Goal: Task Accomplishment & Management: Use online tool/utility

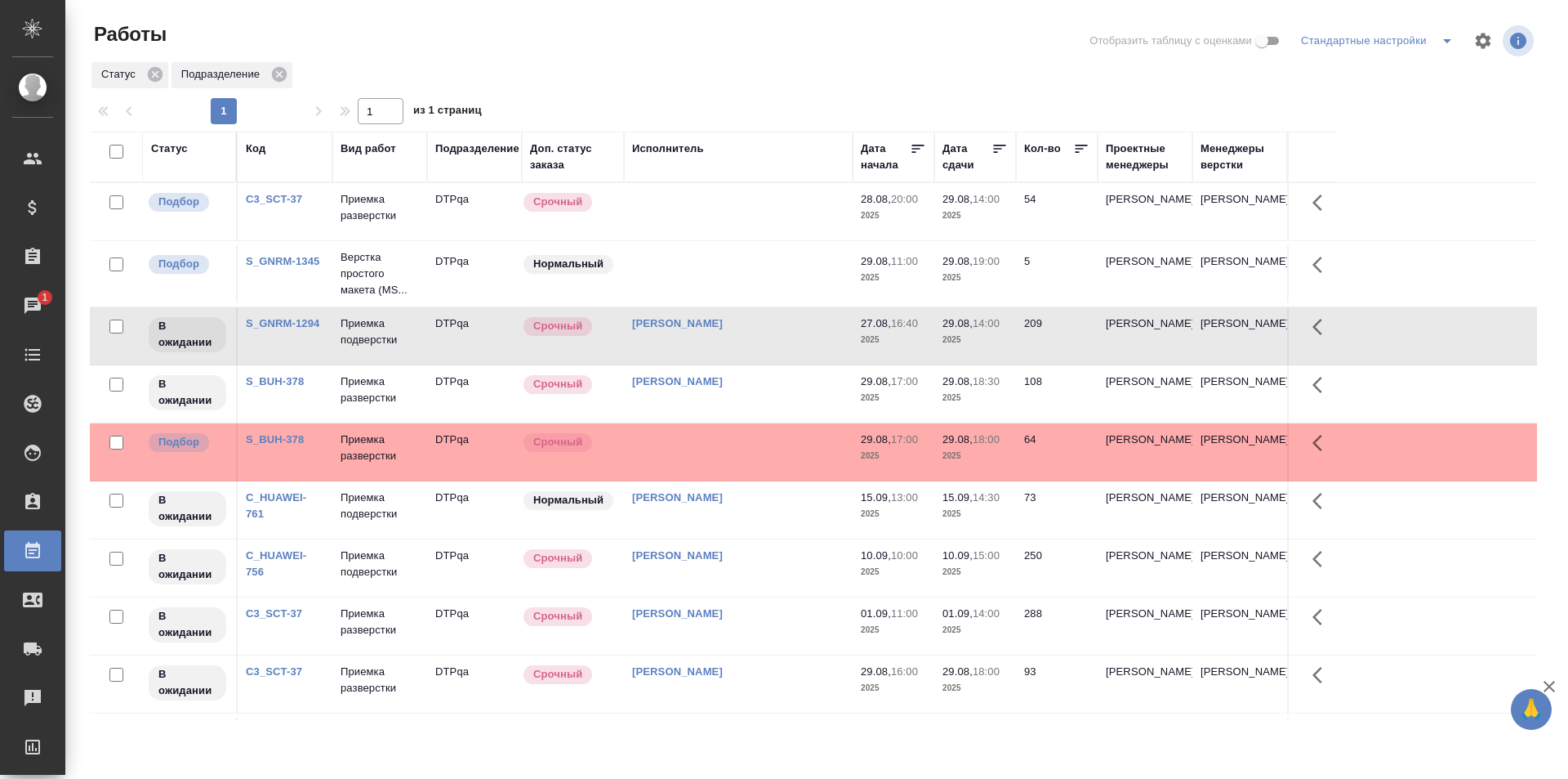
click at [781, 240] on td "[PERSON_NAME]" at bounding box center [738, 211] width 228 height 58
click at [739, 213] on td at bounding box center [738, 211] width 228 height 58
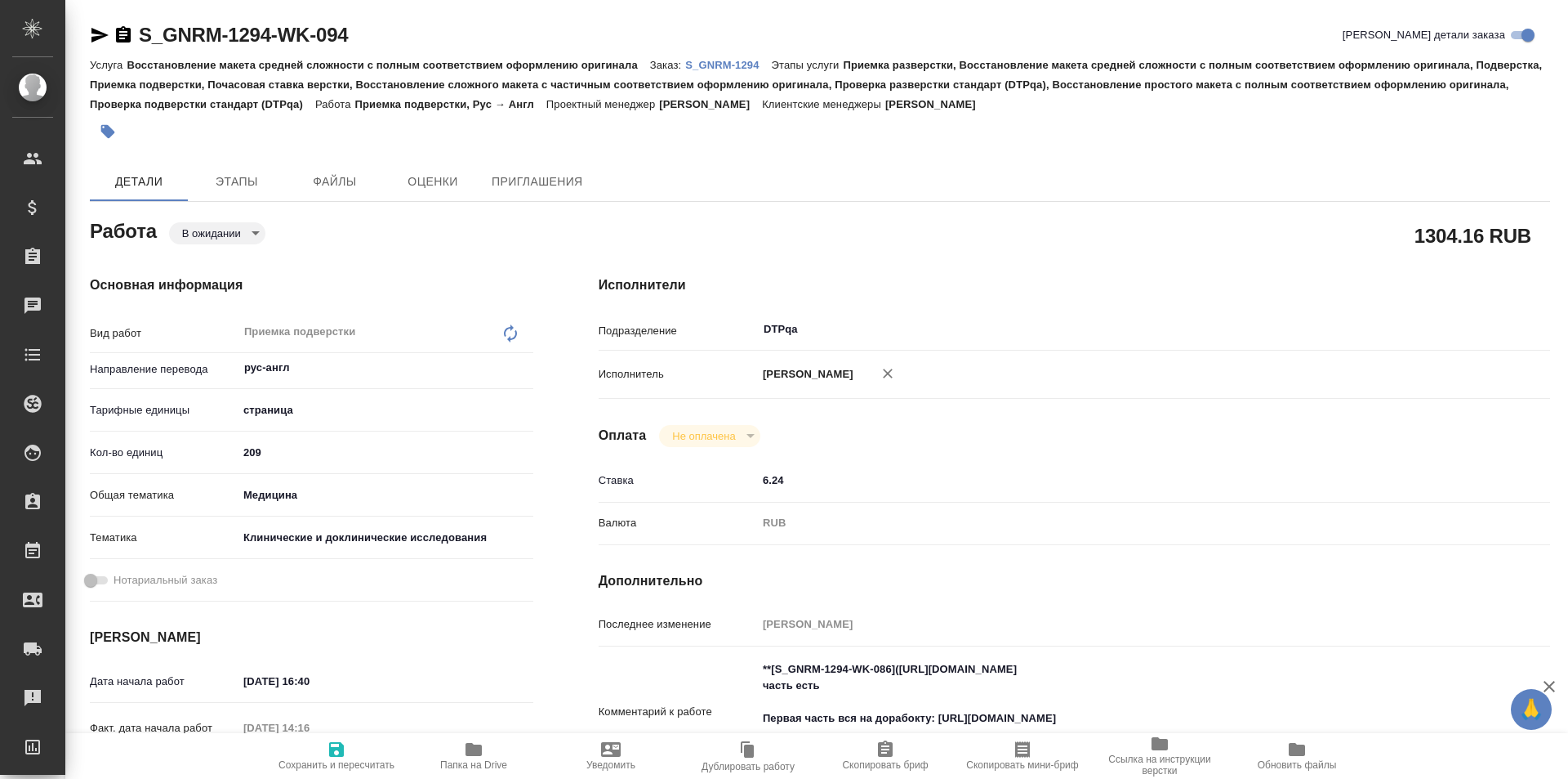
type textarea "x"
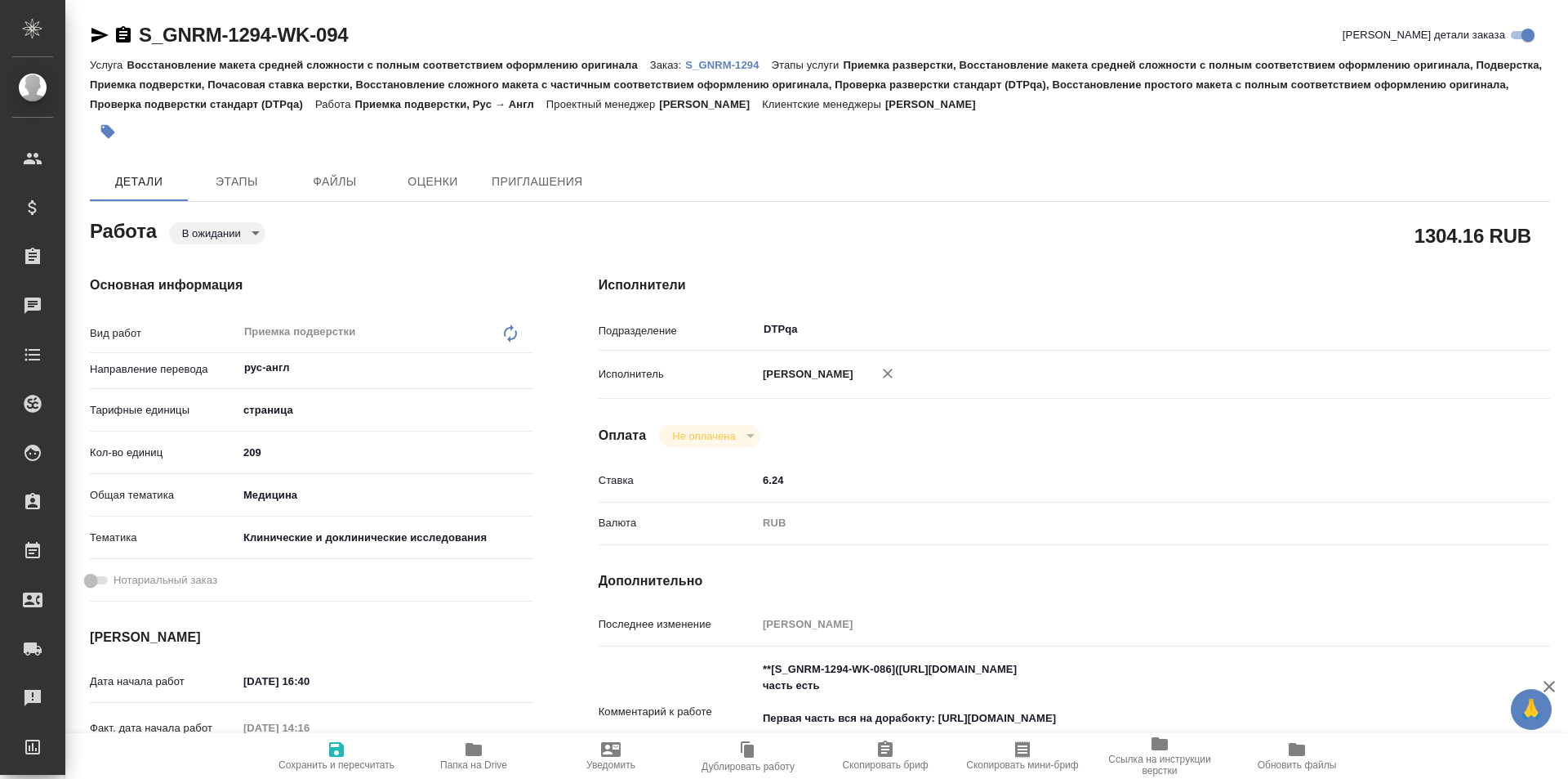
type textarea "x"
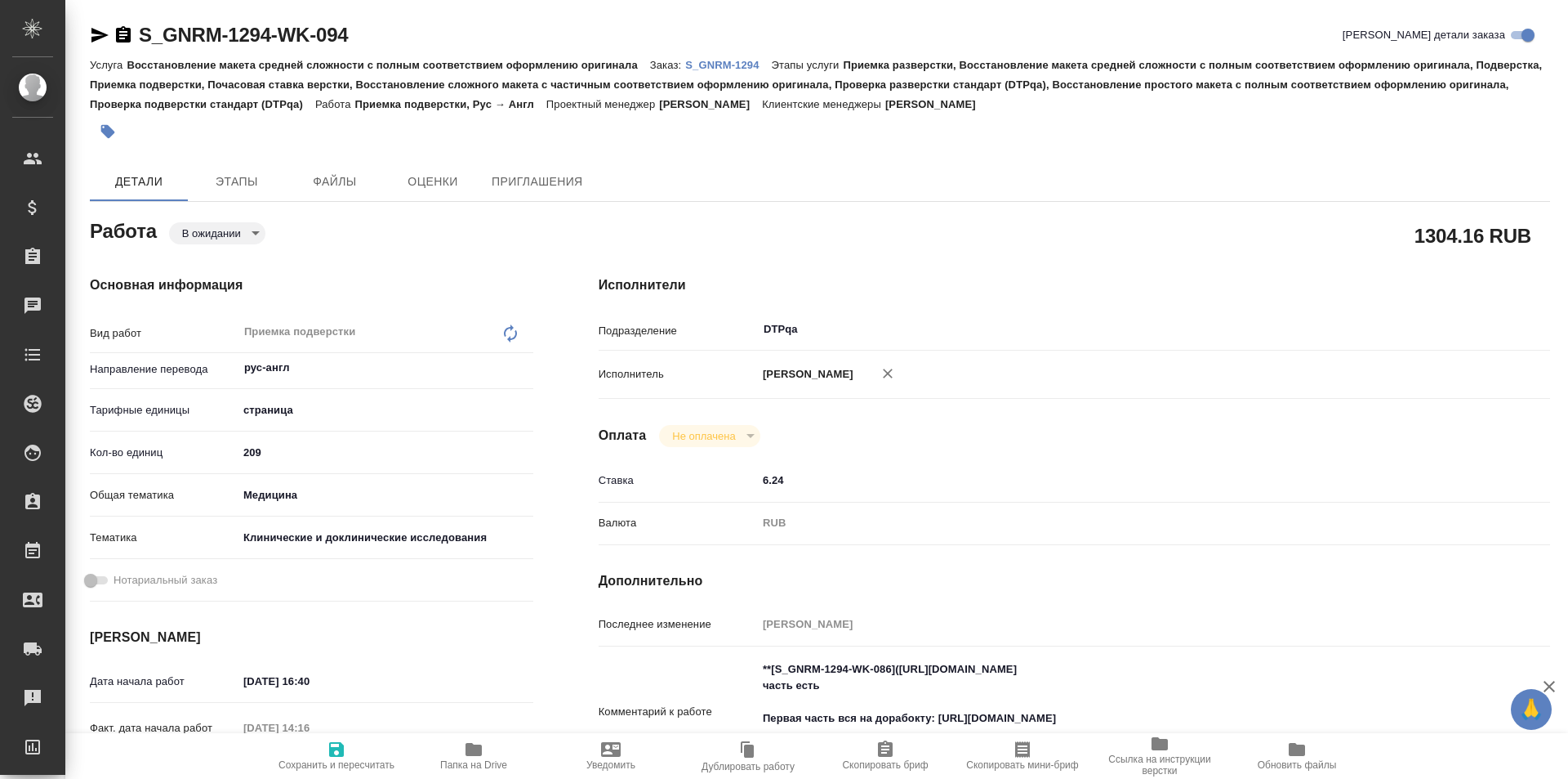
scroll to position [163, 0]
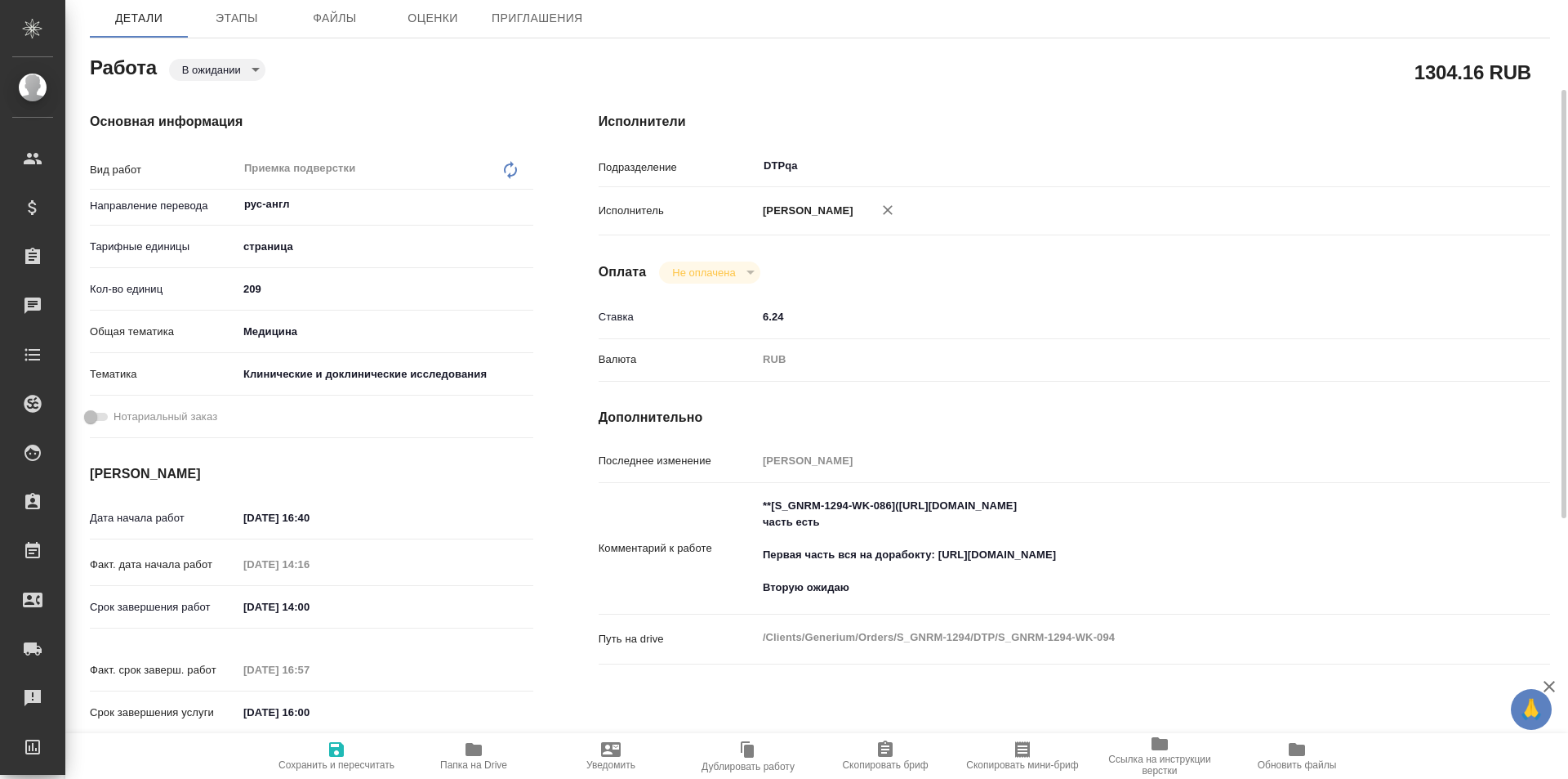
type textarea "x"
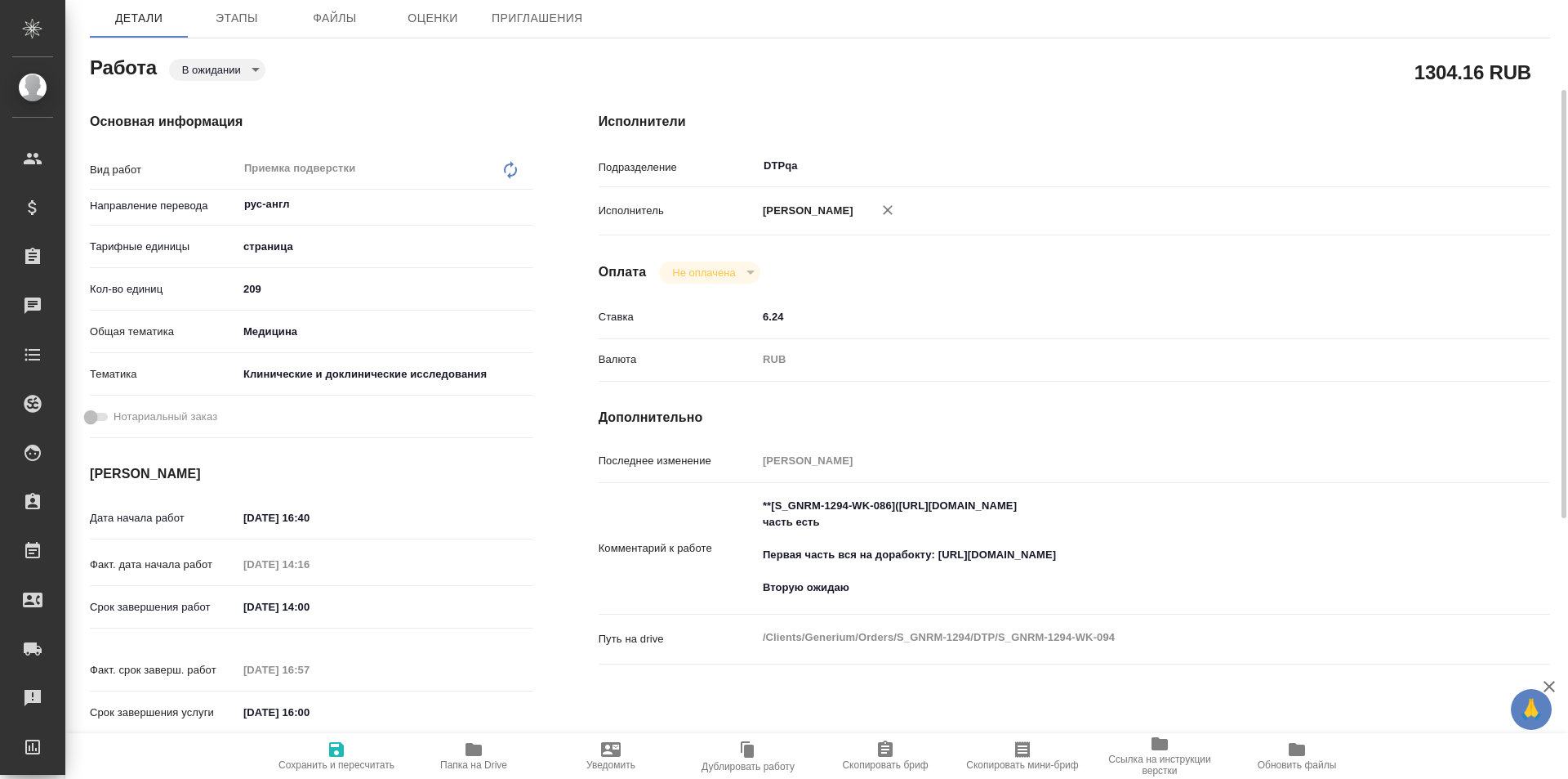
type textarea "x"
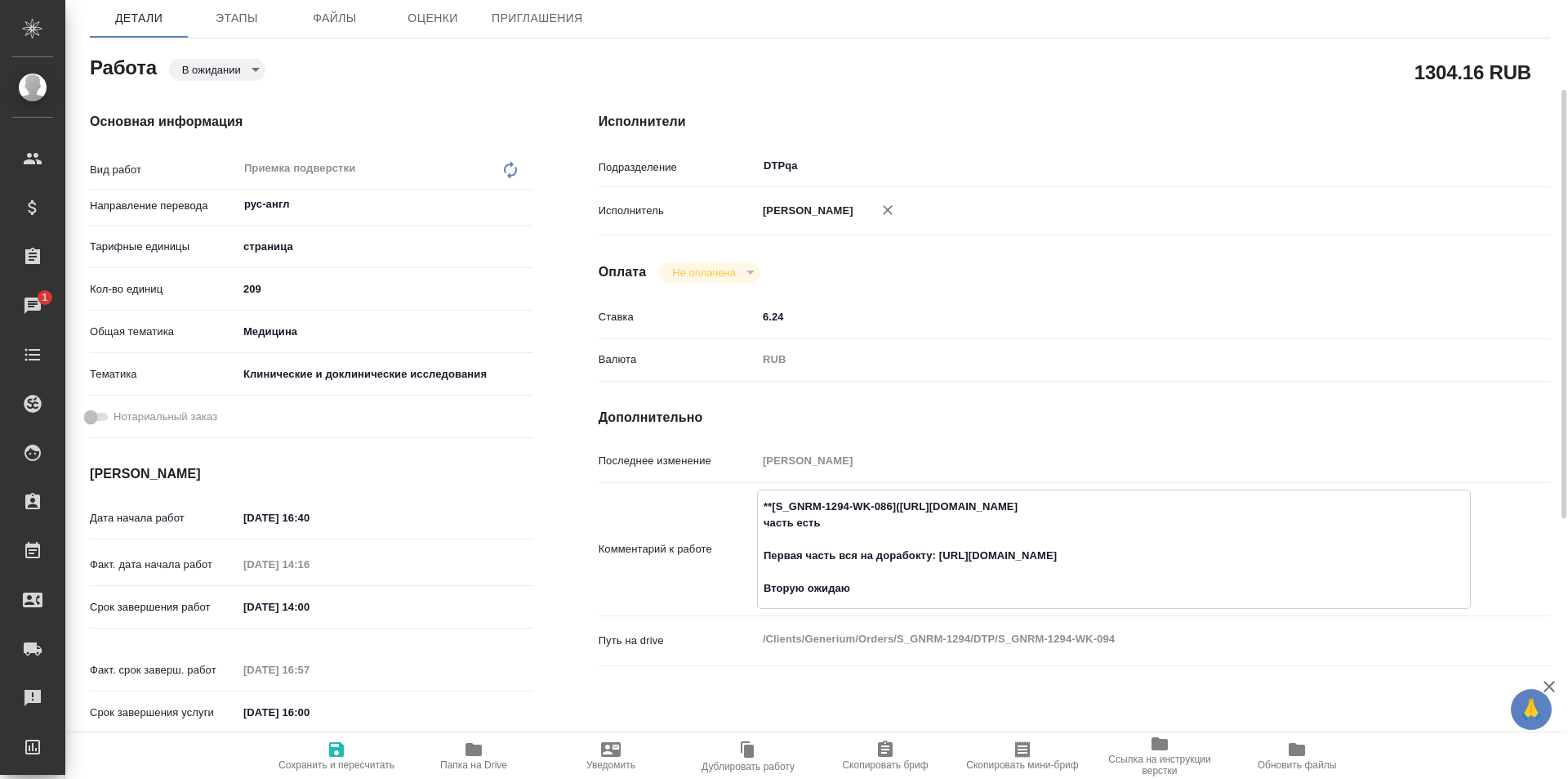
drag, startPoint x: 1204, startPoint y: 505, endPoint x: 903, endPoint y: 509, distance: 301.0
click at [903, 509] on textarea "**[S_GNRM-1294-WK-086](https://tera.awatera.com/Work/68ac5c150be58547914a3f7b/)…" at bounding box center [1114, 548] width 712 height 109
type textarea "x"
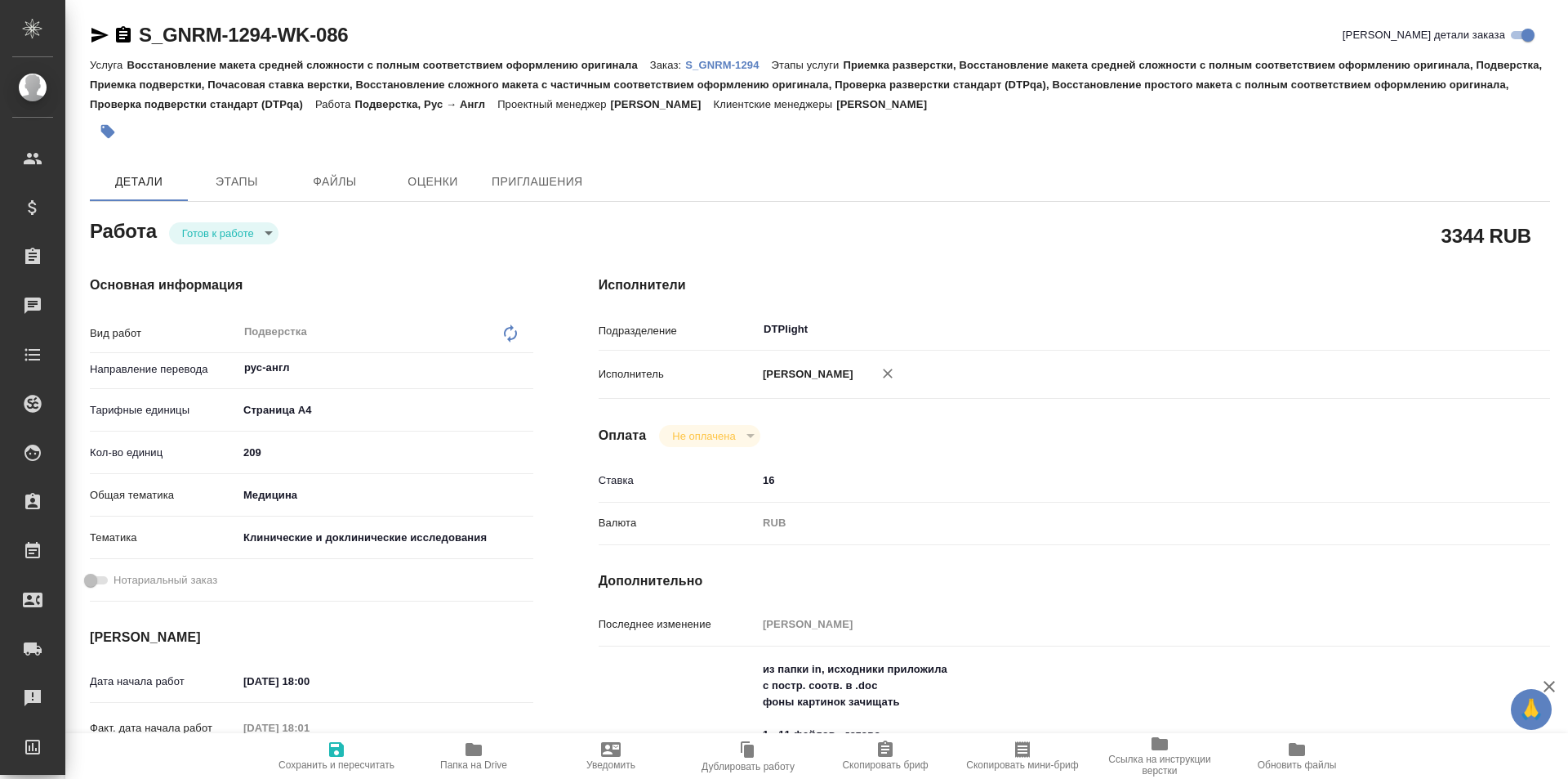
type textarea "x"
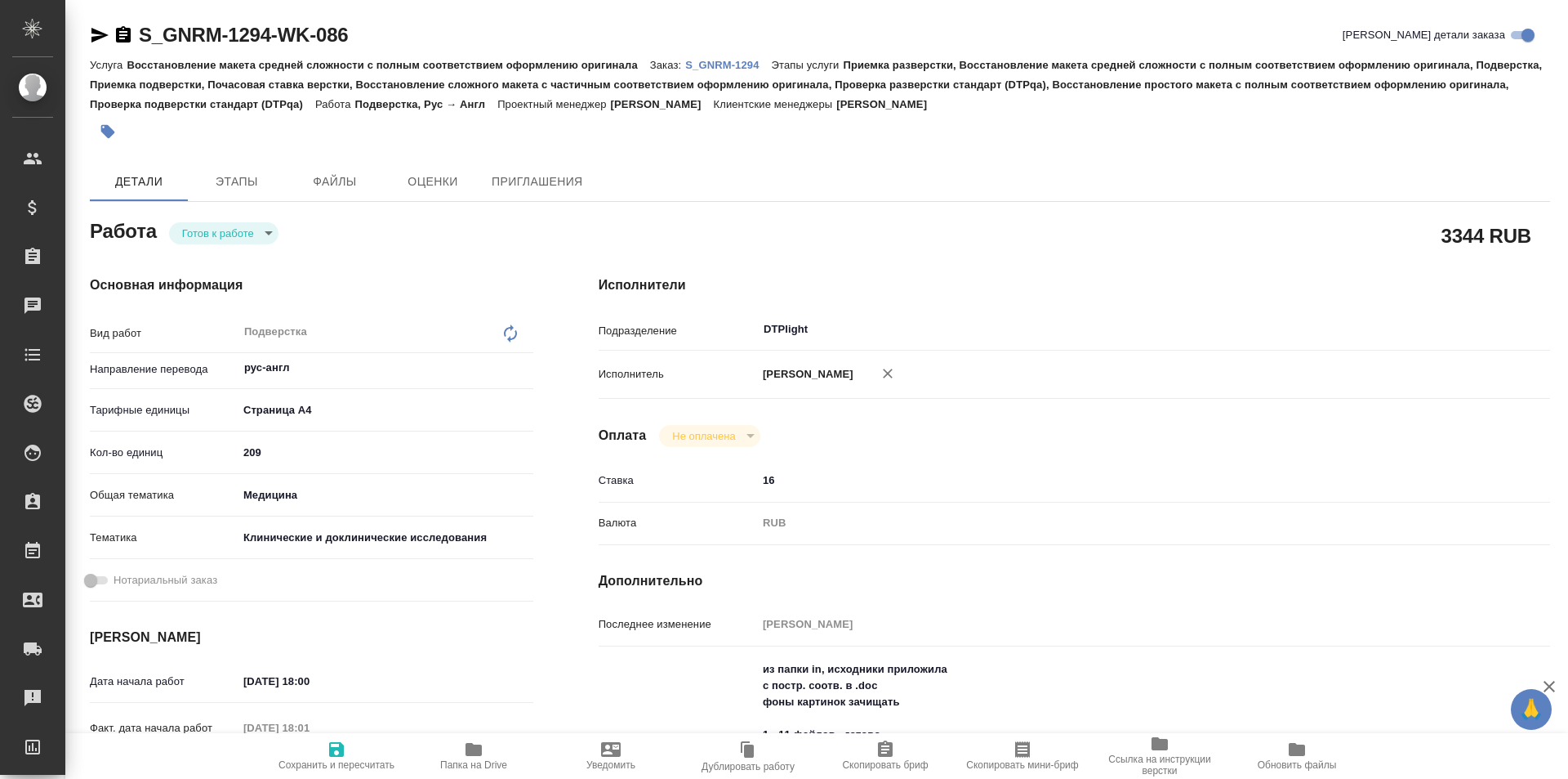
type textarea "x"
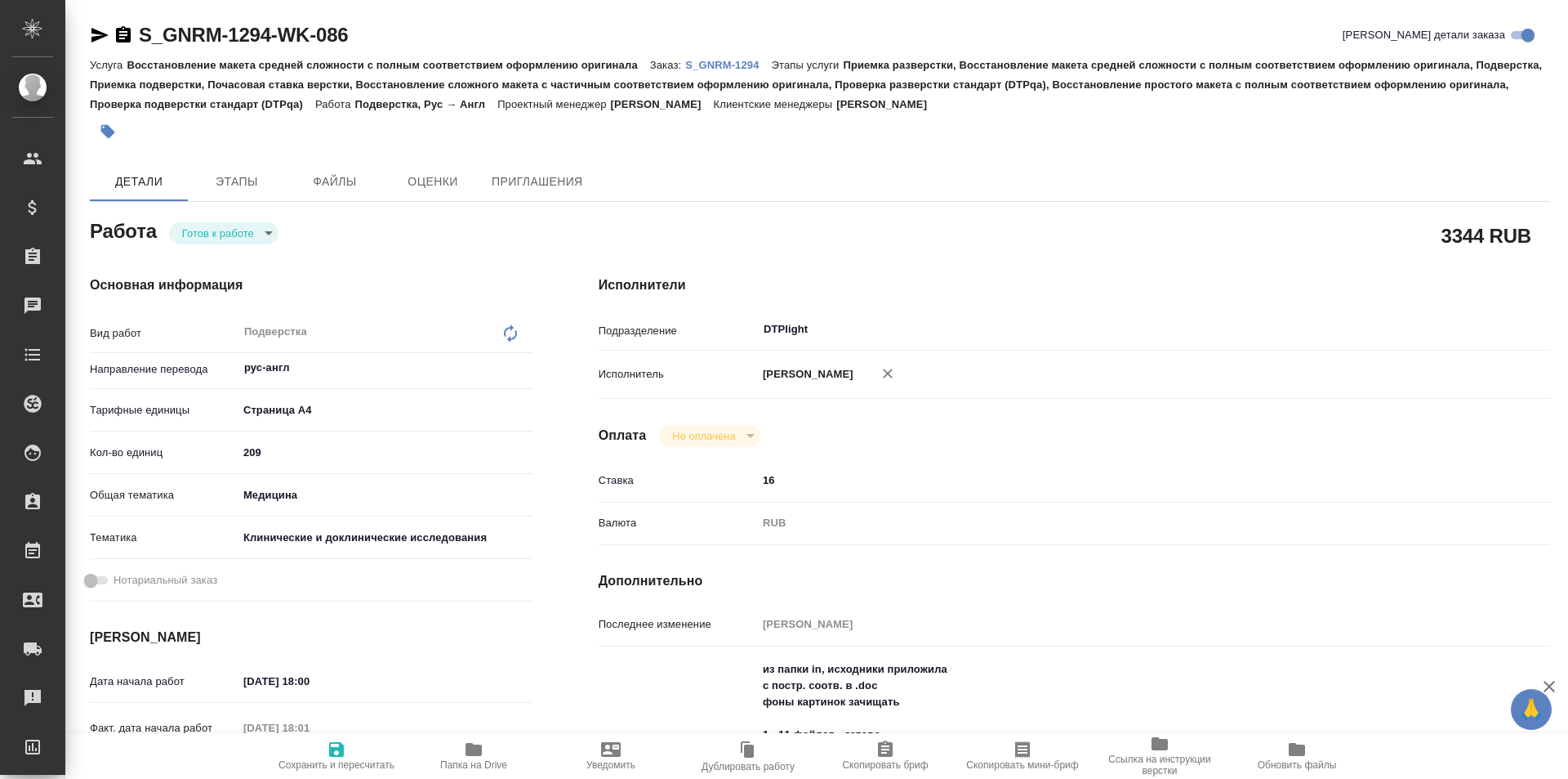
type textarea "x"
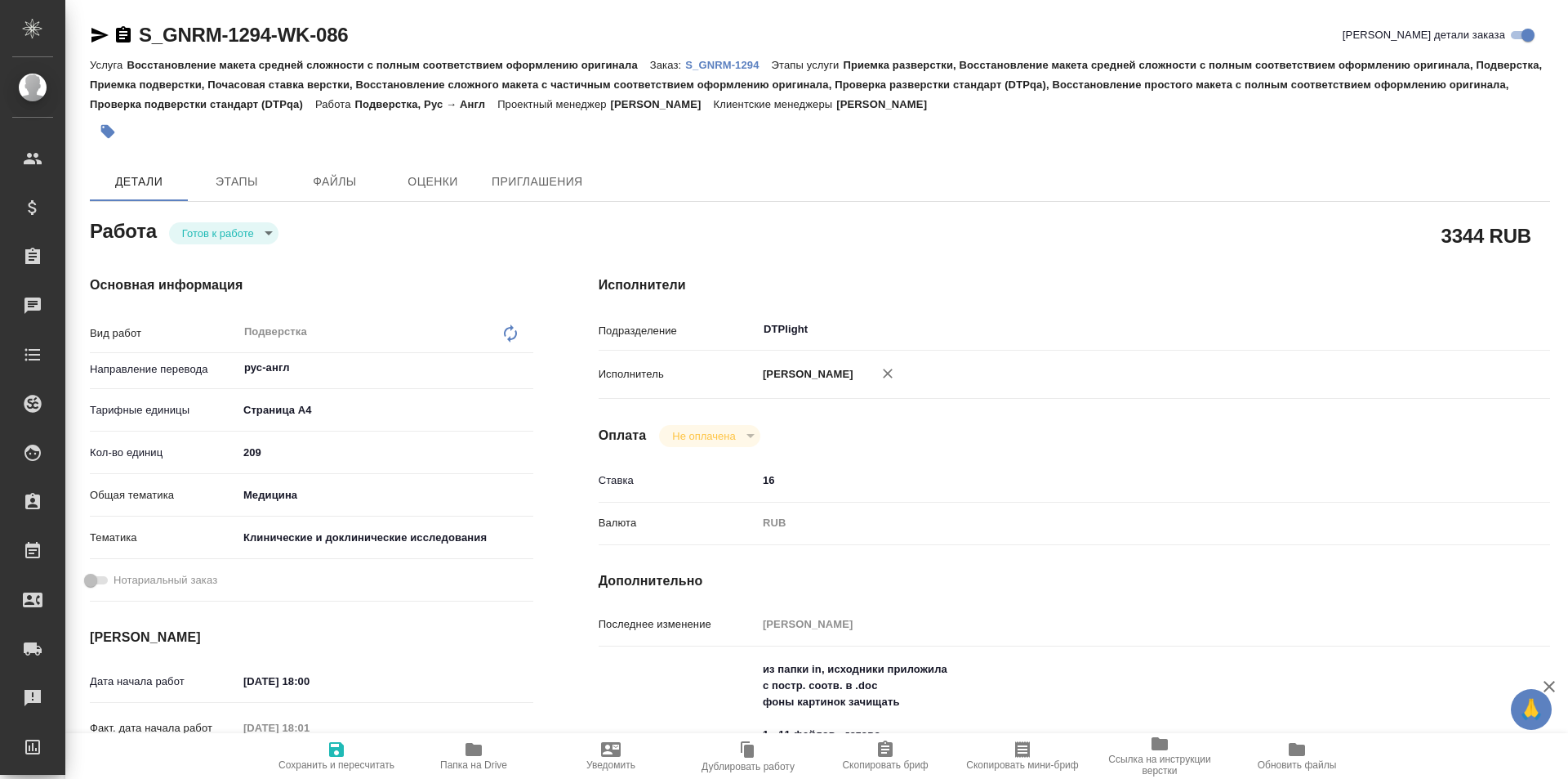
type textarea "x"
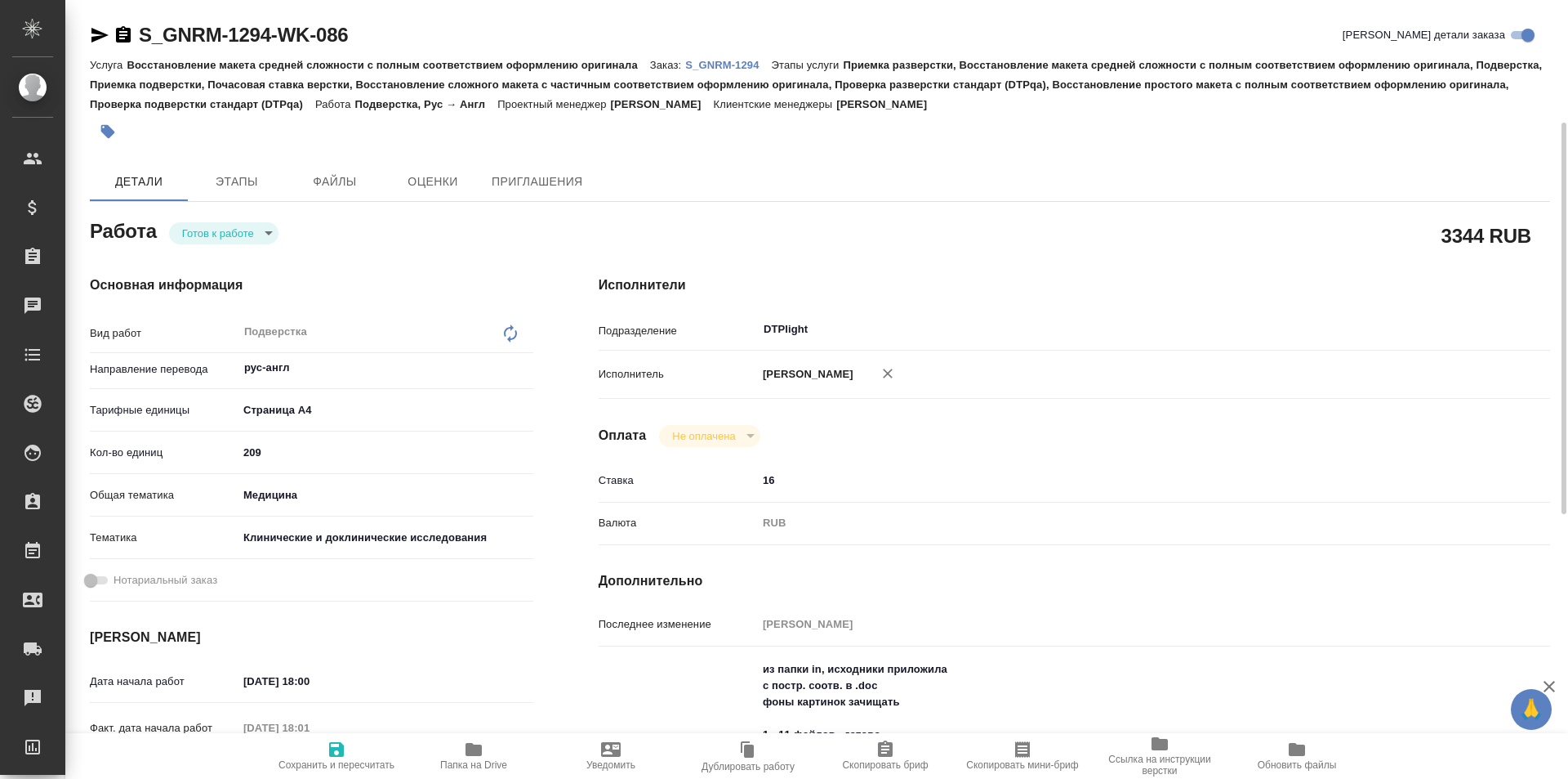
scroll to position [163, 0]
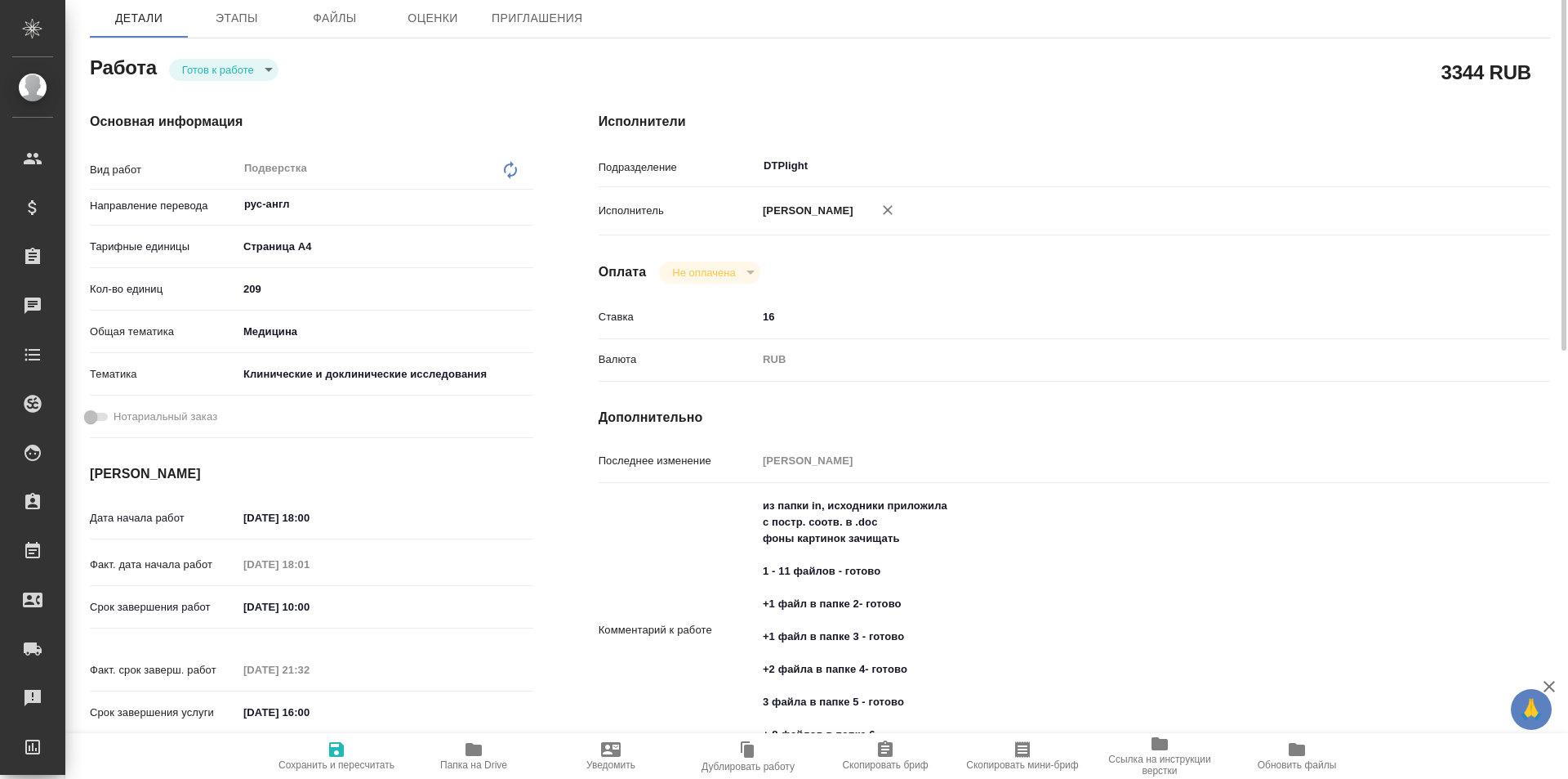
type textarea "x"
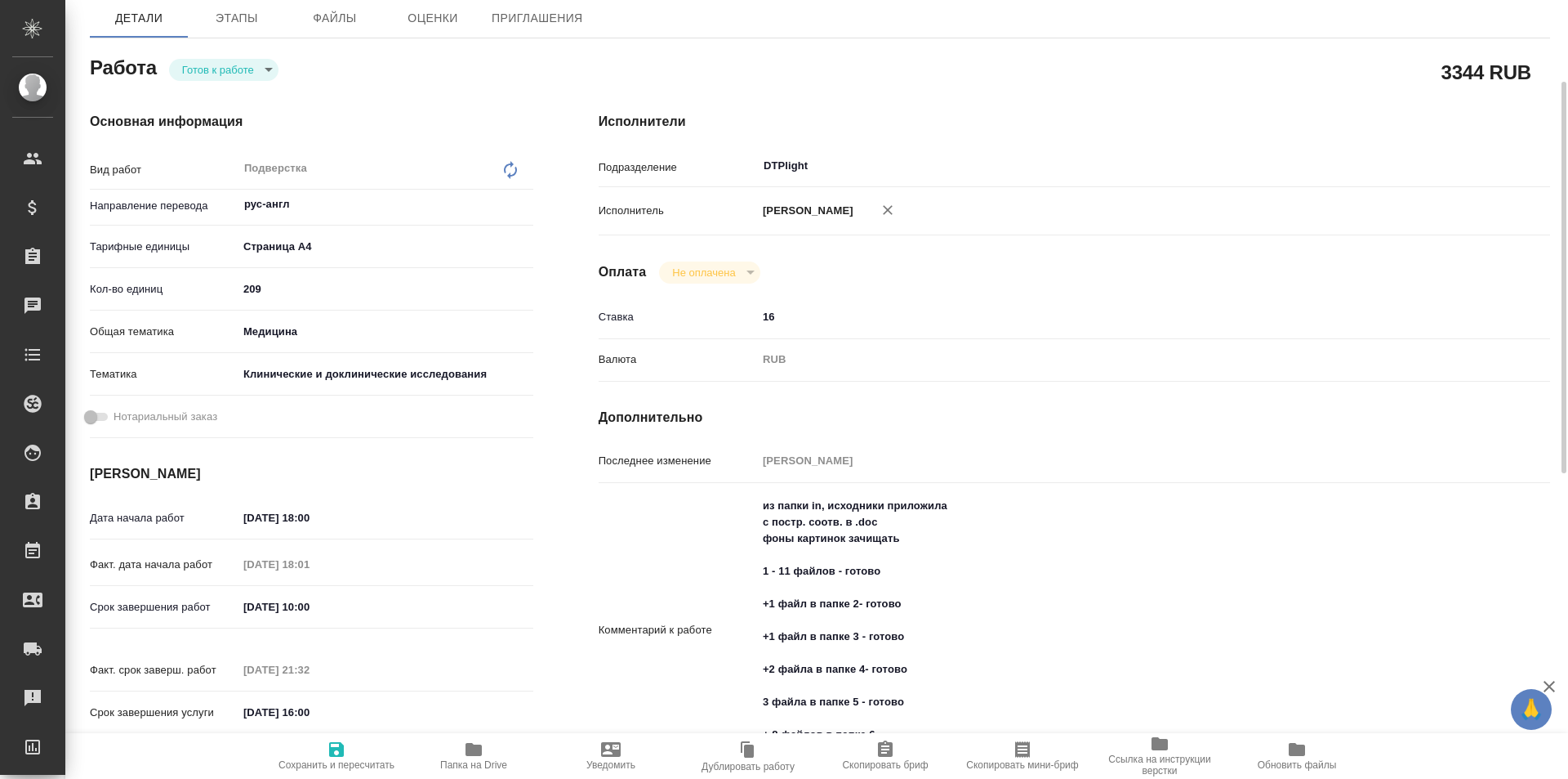
type textarea "x"
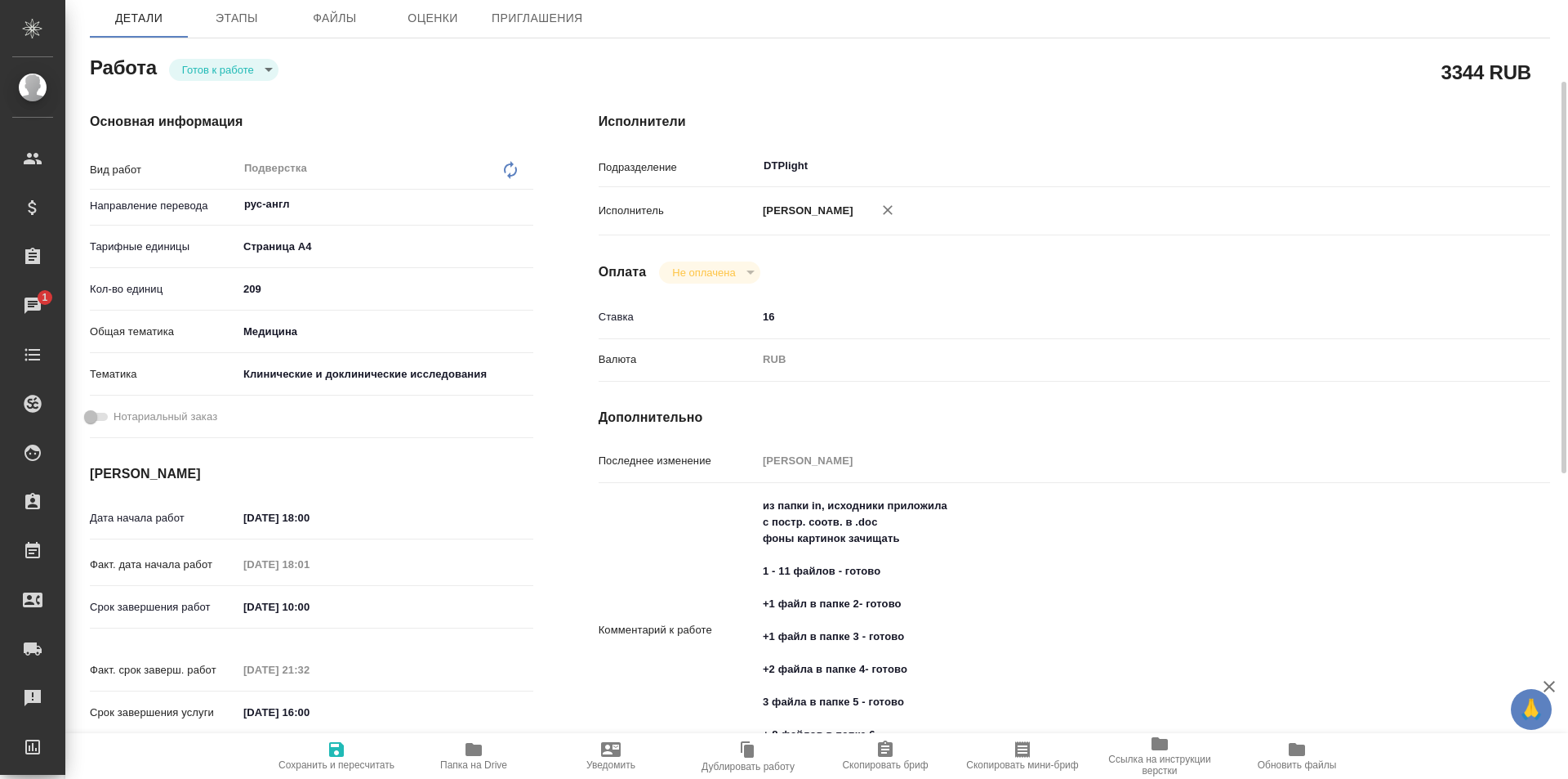
click at [487, 764] on span "Папка на Drive" at bounding box center [473, 764] width 67 height 12
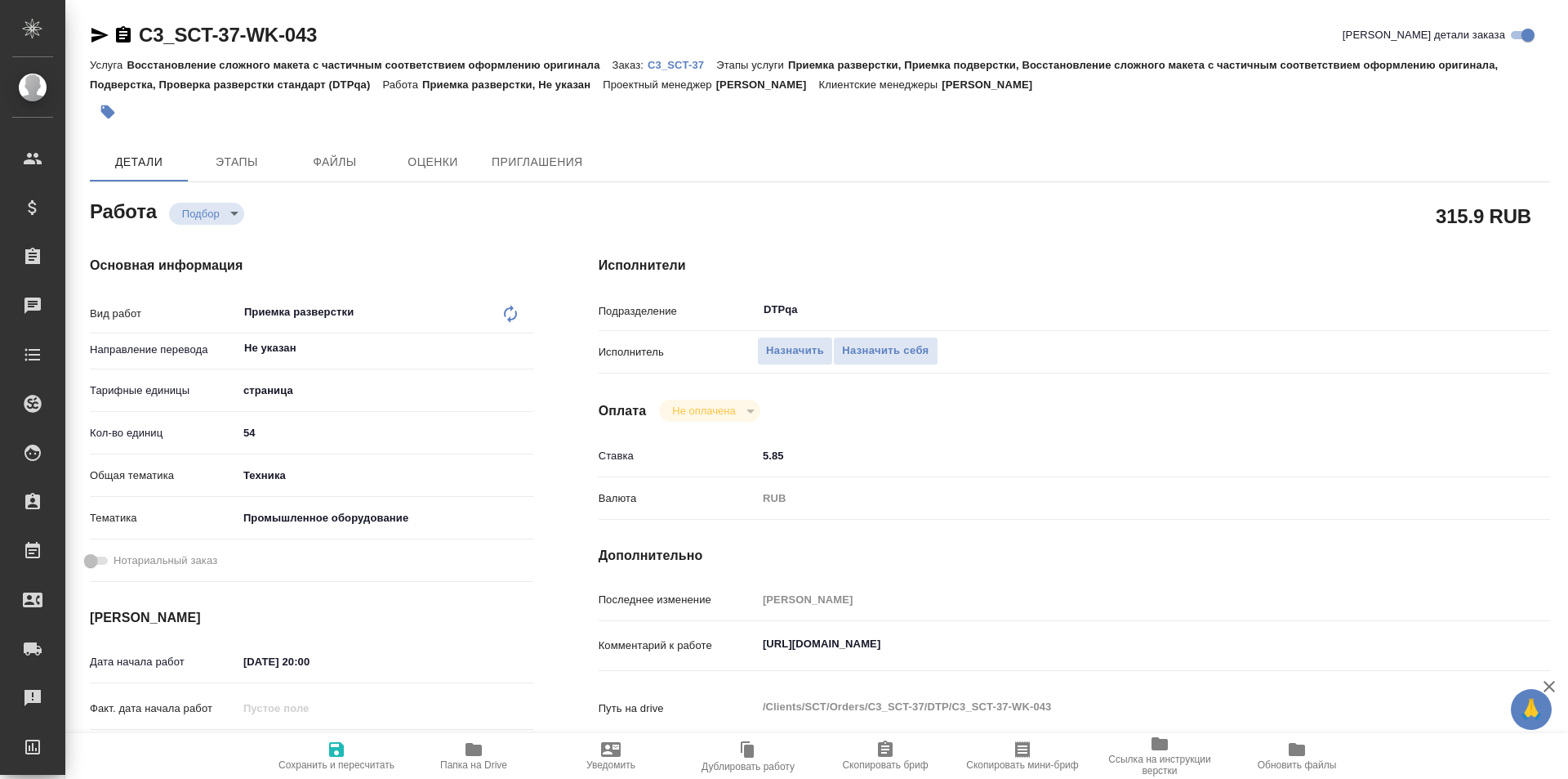
type textarea "x"
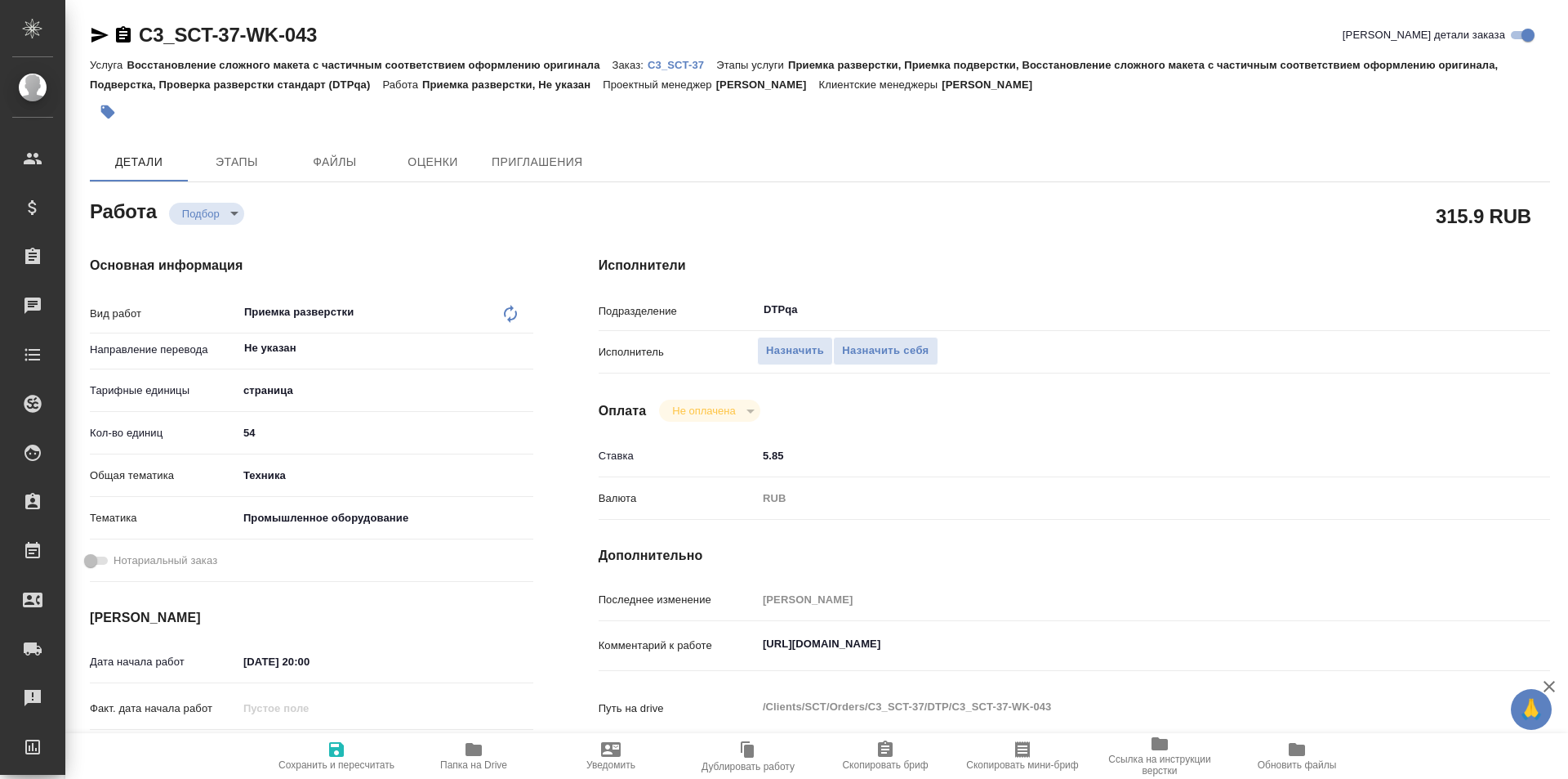
type textarea "x"
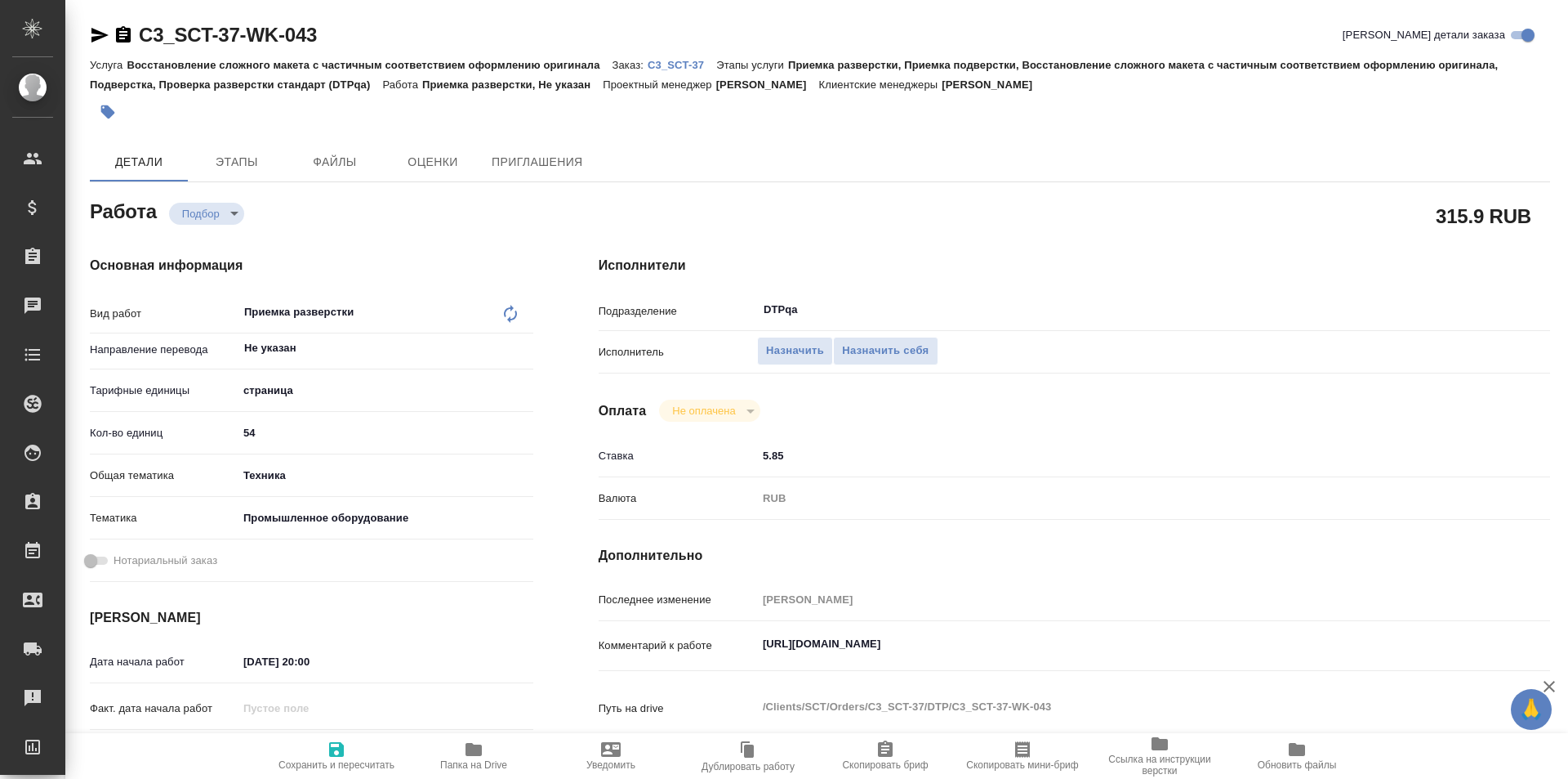
type textarea "x"
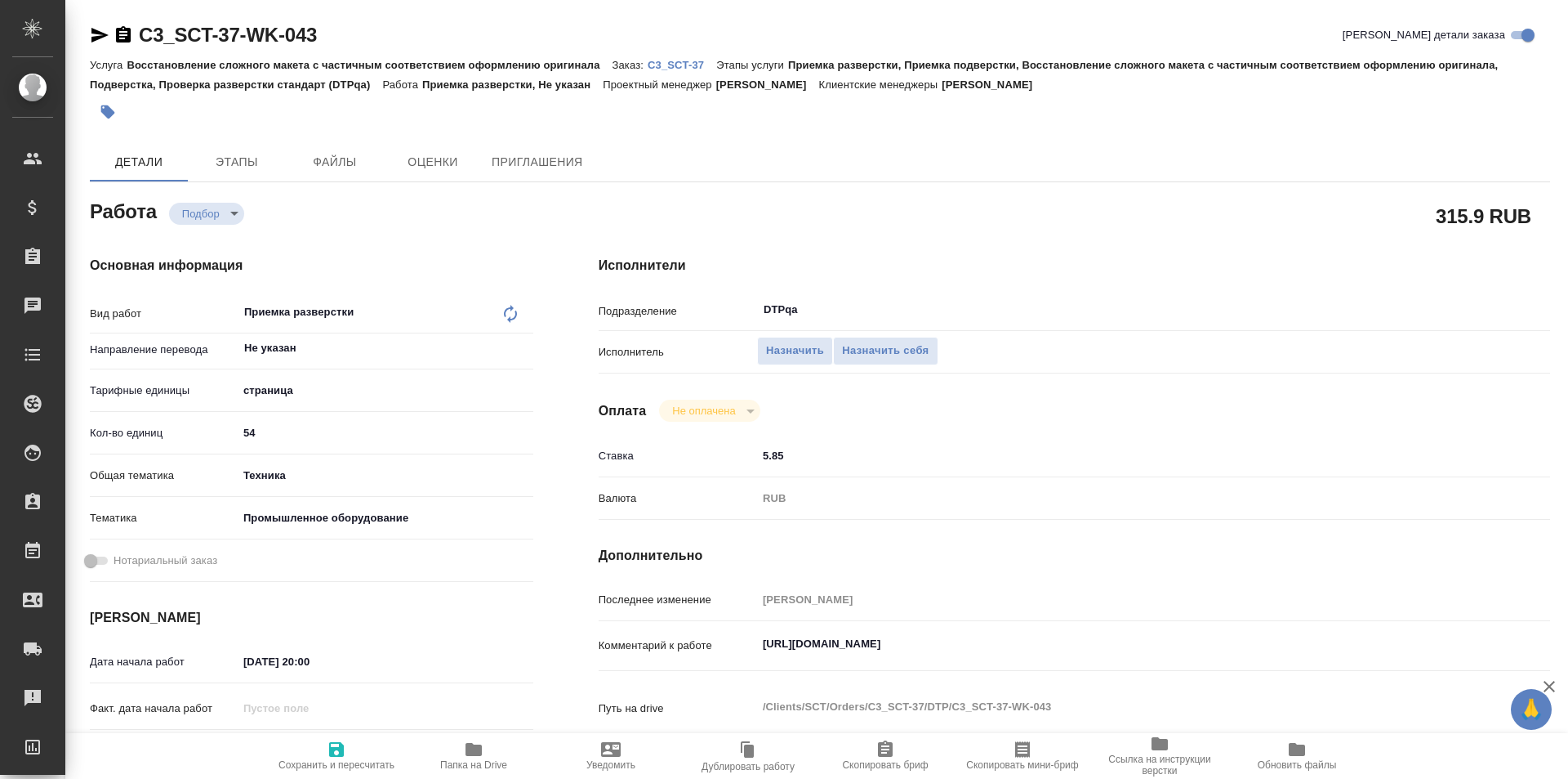
type textarea "x"
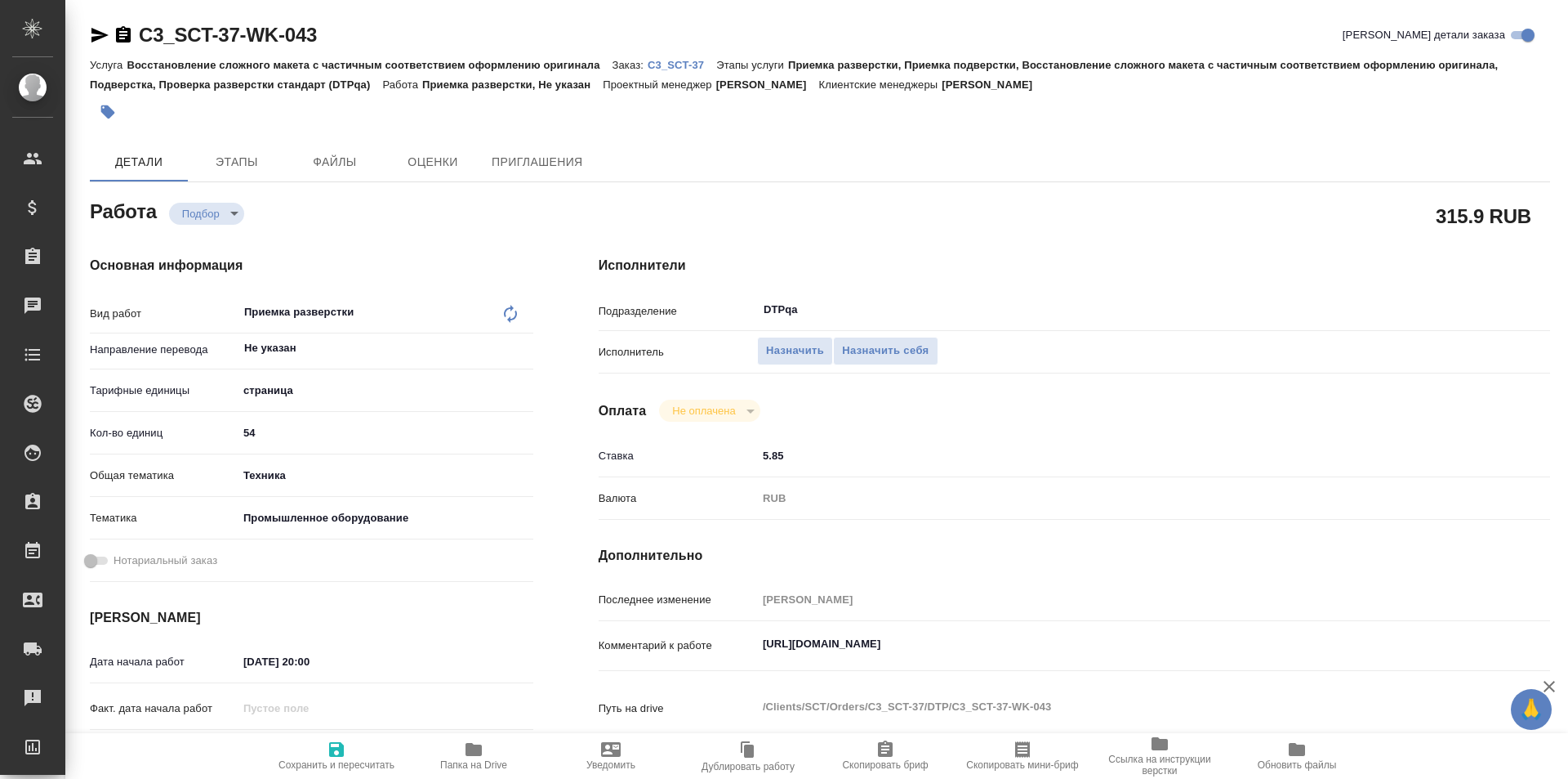
type textarea "x"
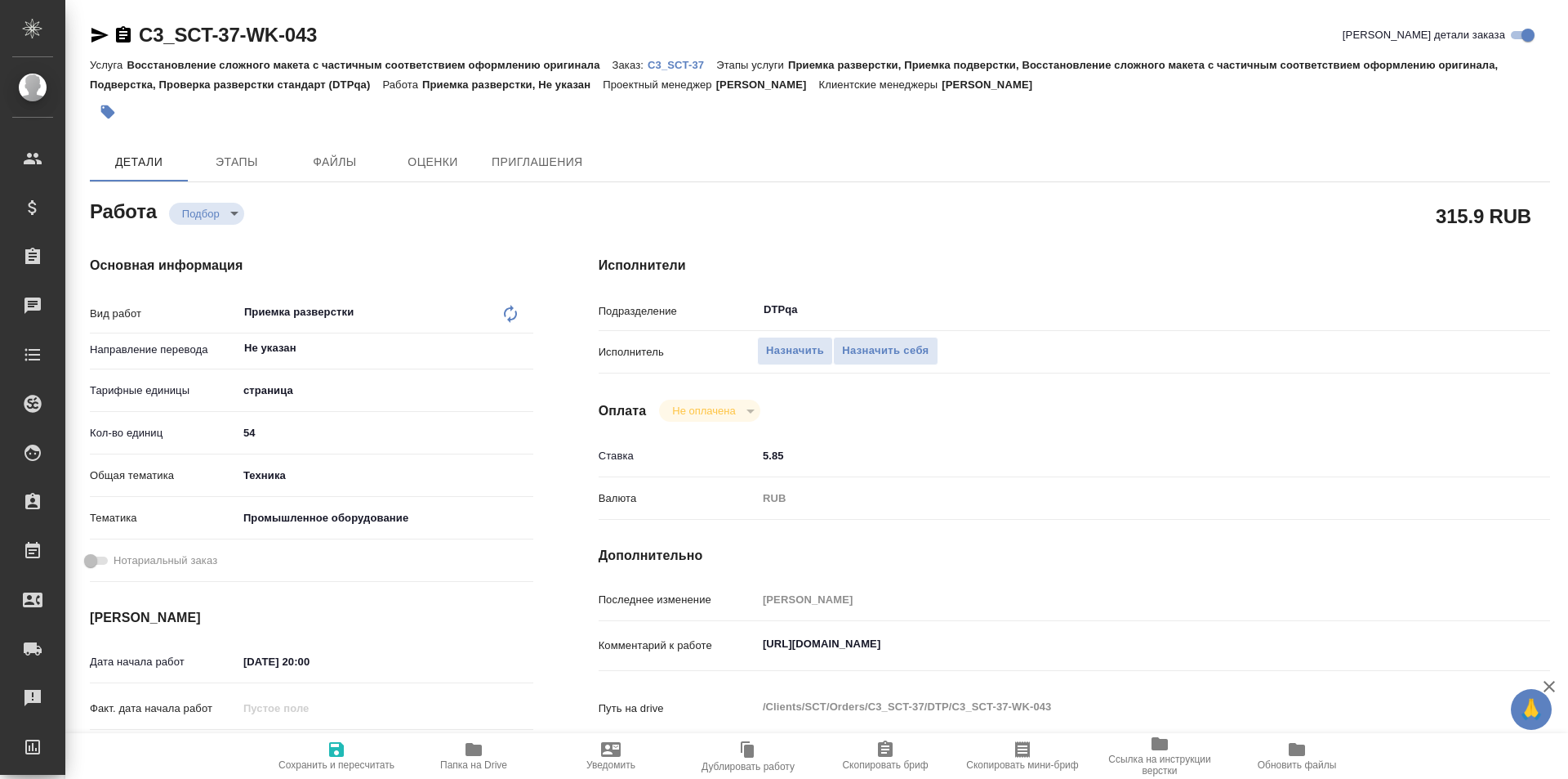
type textarea "x"
drag, startPoint x: 1086, startPoint y: 645, endPoint x: 784, endPoint y: 644, distance: 302.0
click at [697, 665] on div "Комментарий к работе https://tera.awatera.com/Work/68ac4886caec68d43e12e733/ x" at bounding box center [1073, 659] width 951 height 62
type textarea "x"
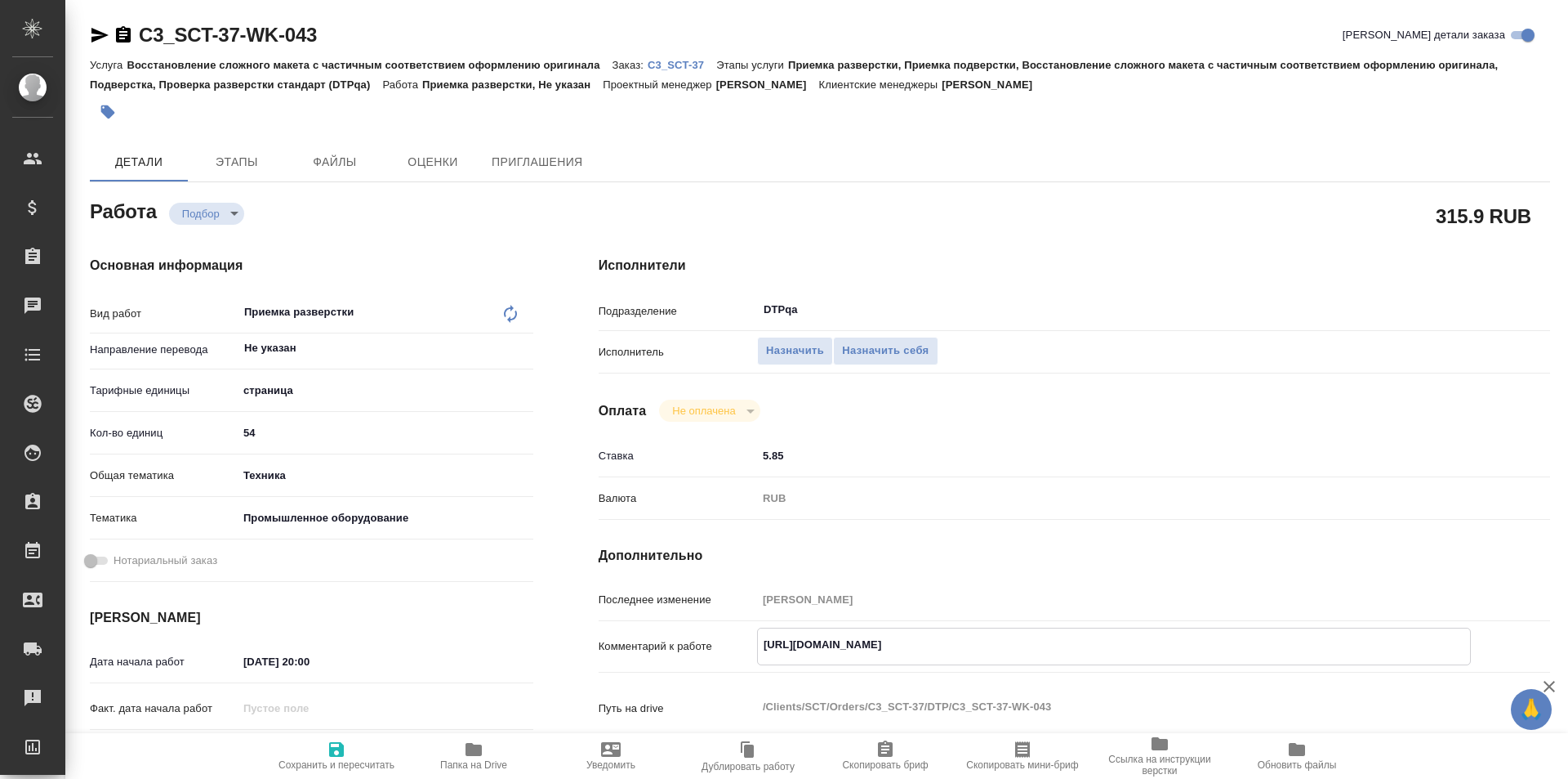
type textarea "x"
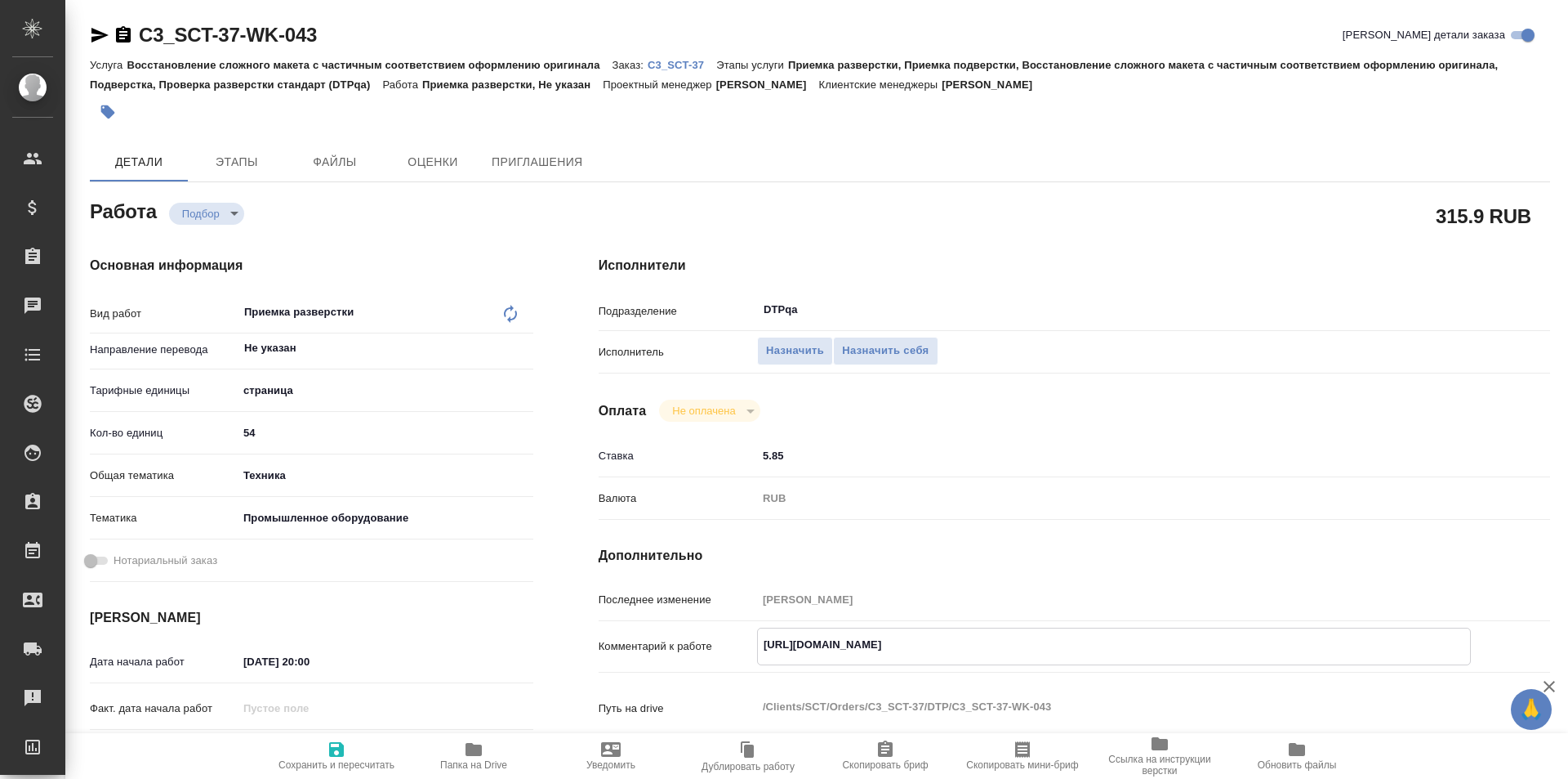
type textarea "x"
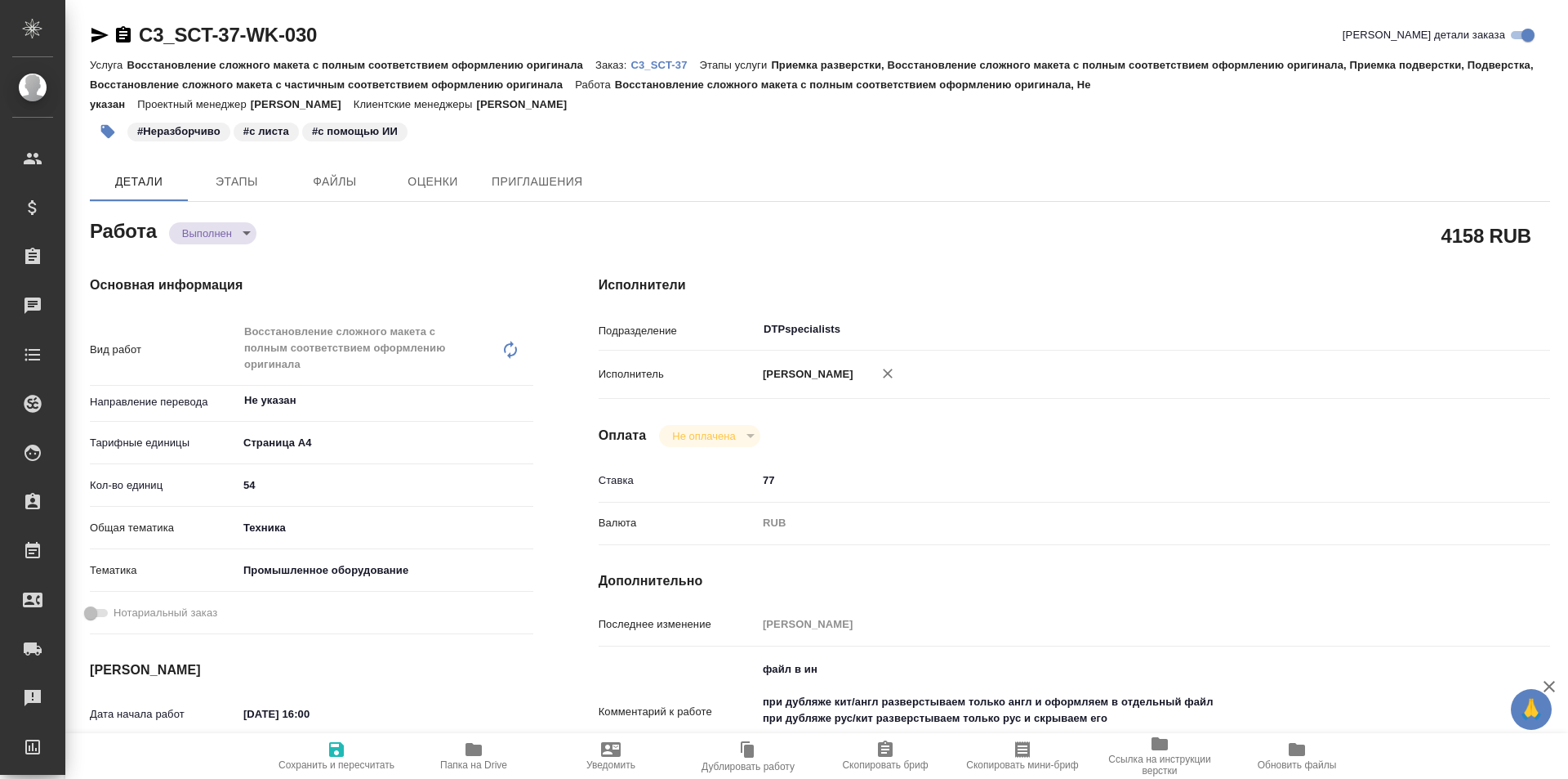
type textarea "x"
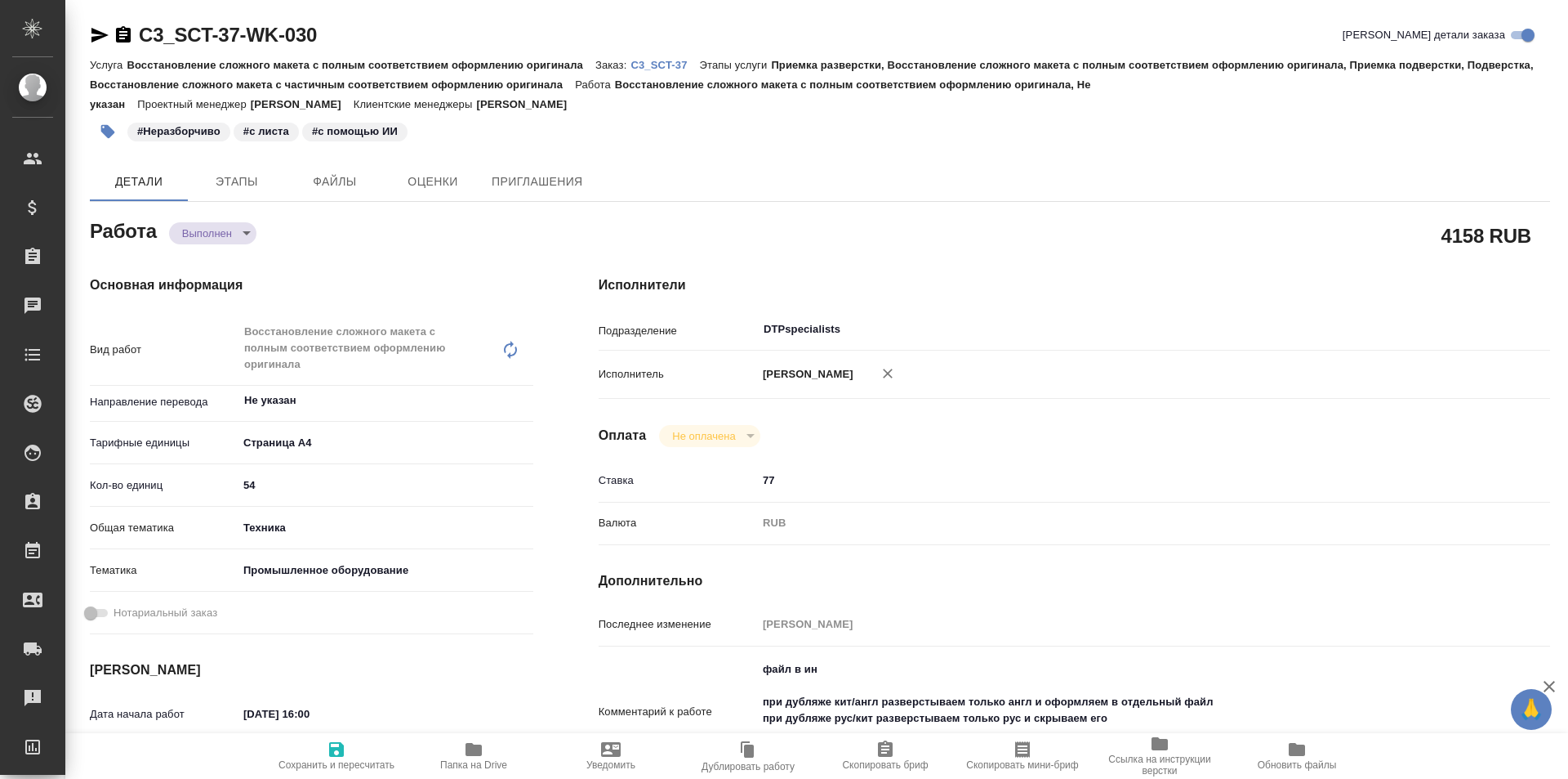
type textarea "x"
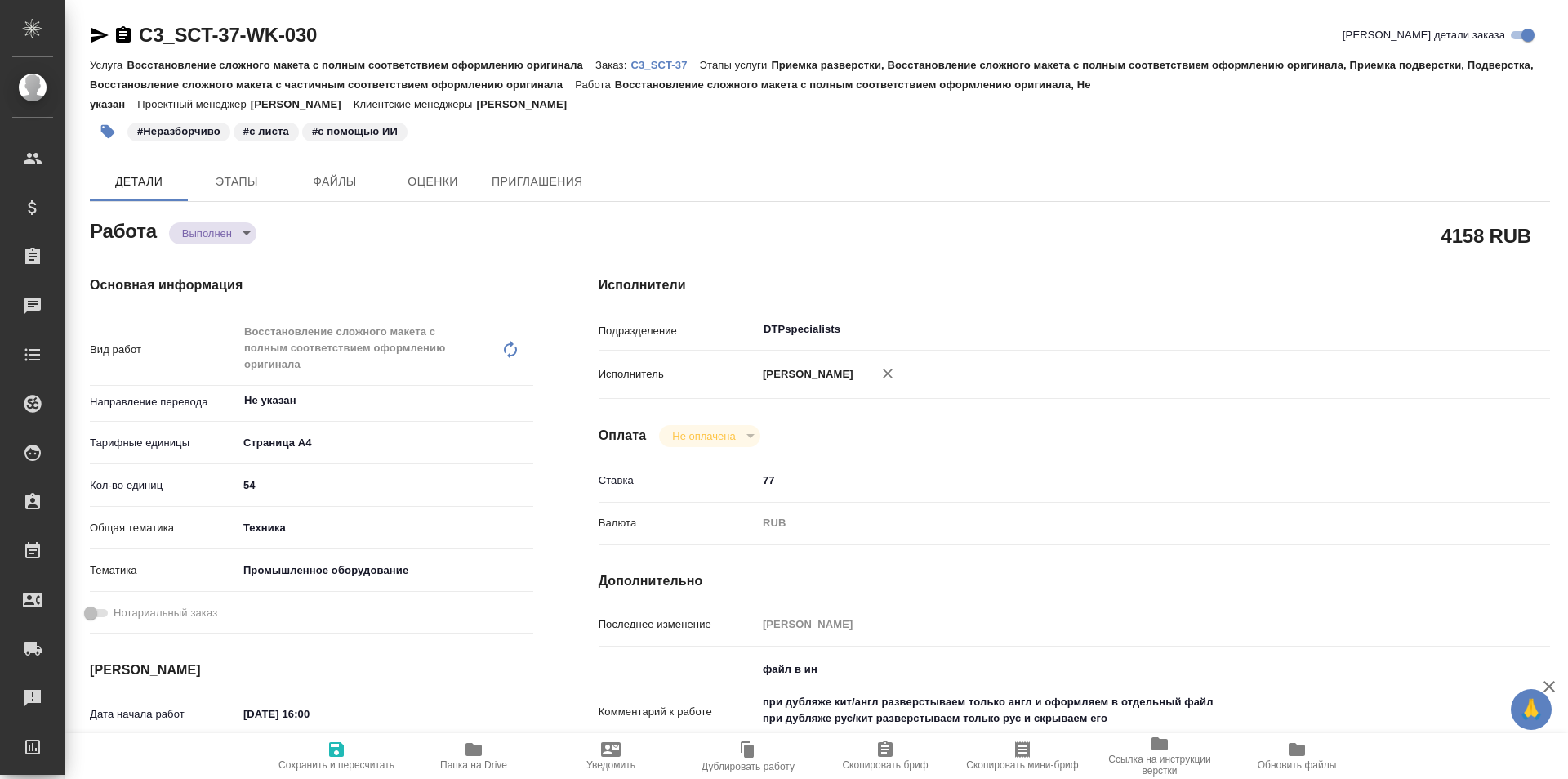
type textarea "x"
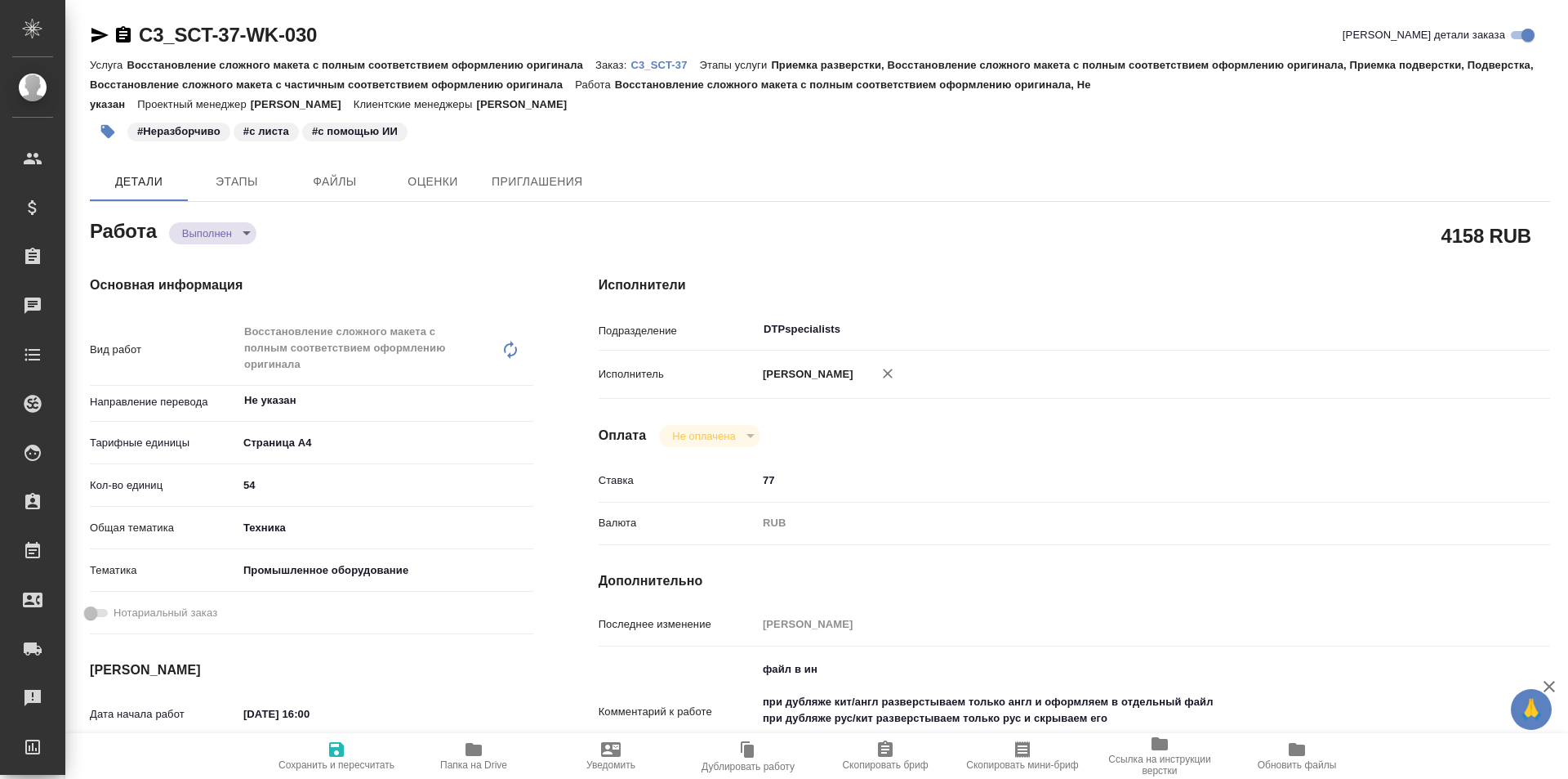
type textarea "x"
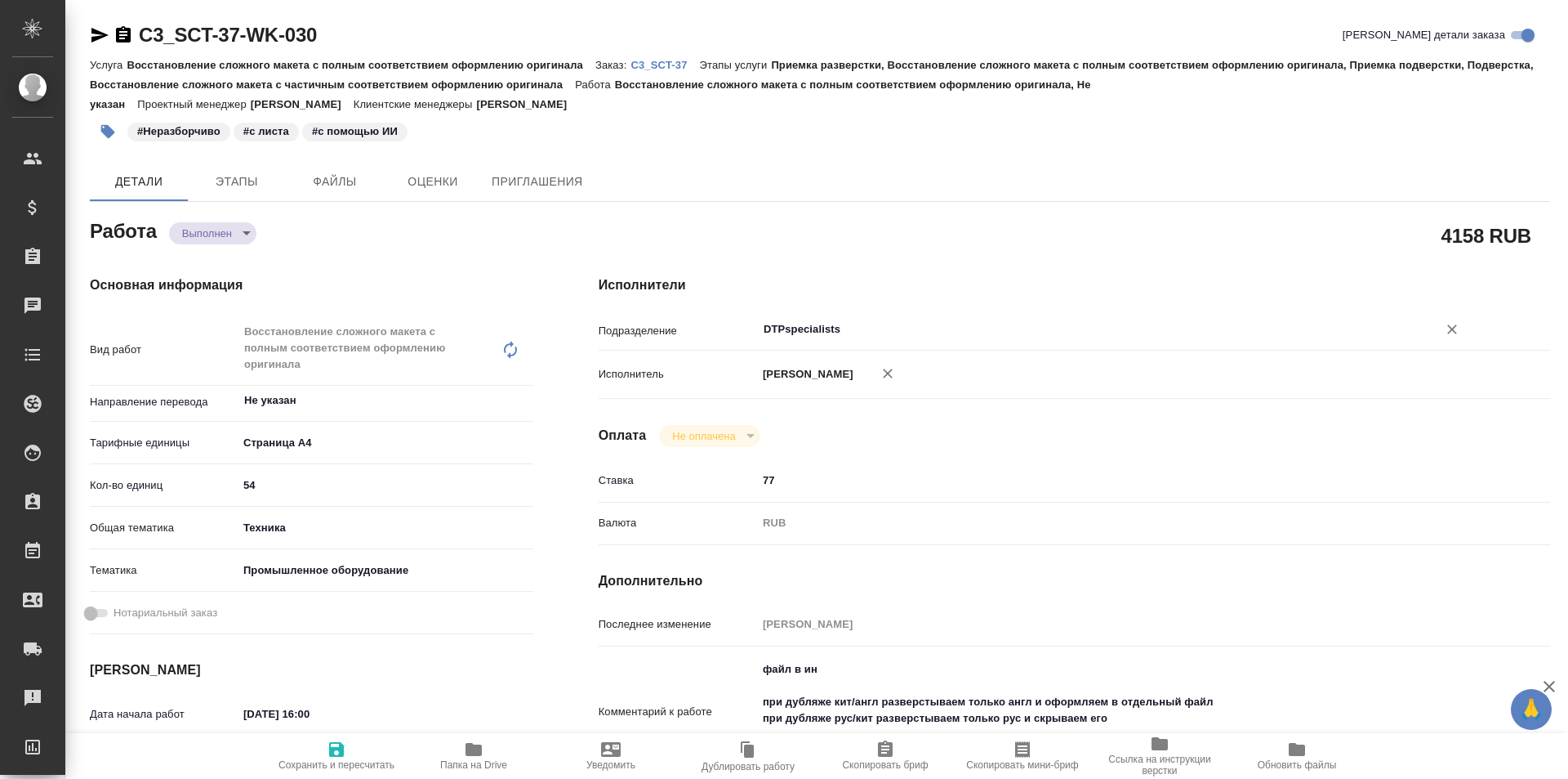
type textarea "x"
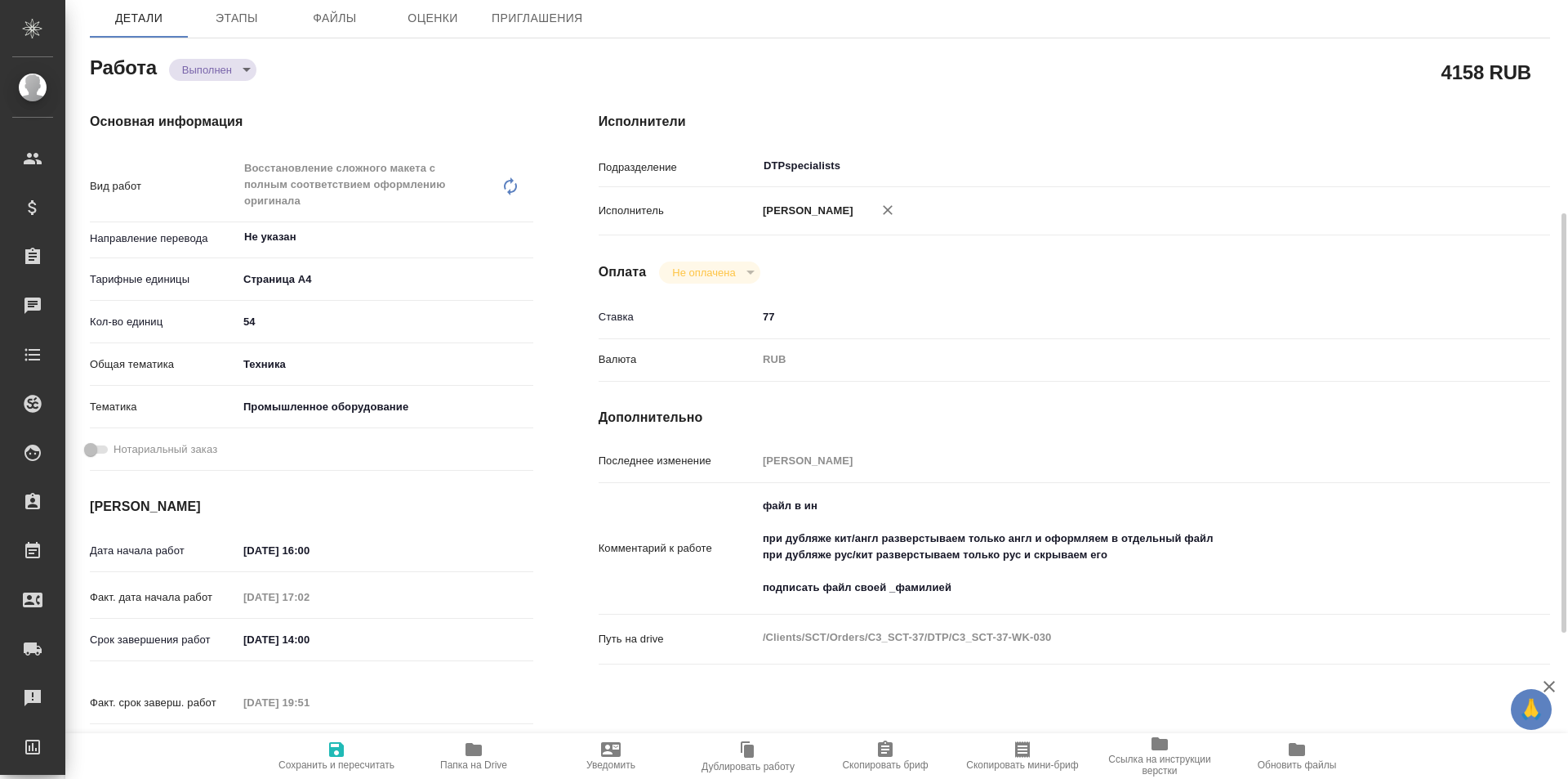
scroll to position [245, 0]
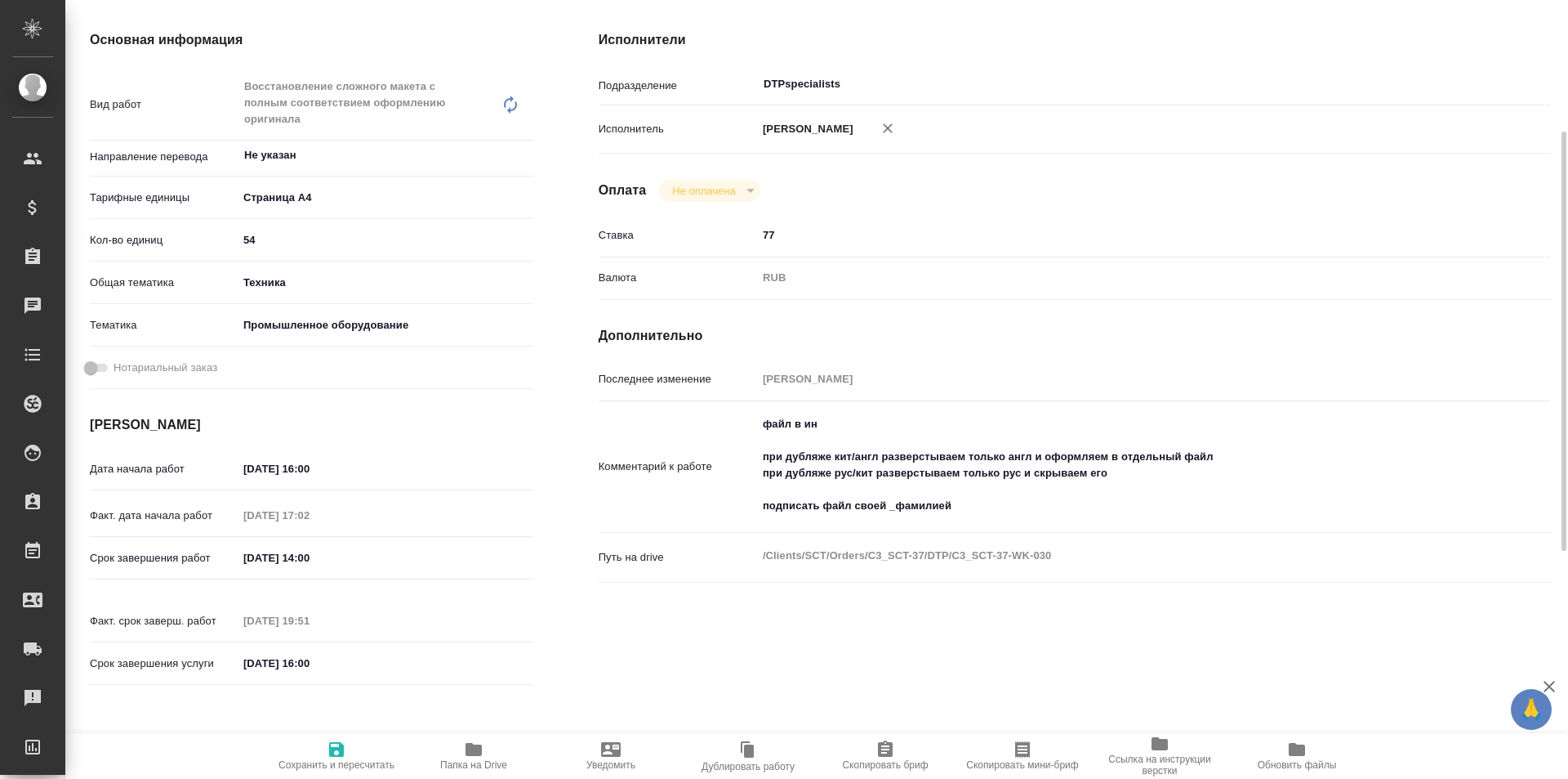
type textarea "x"
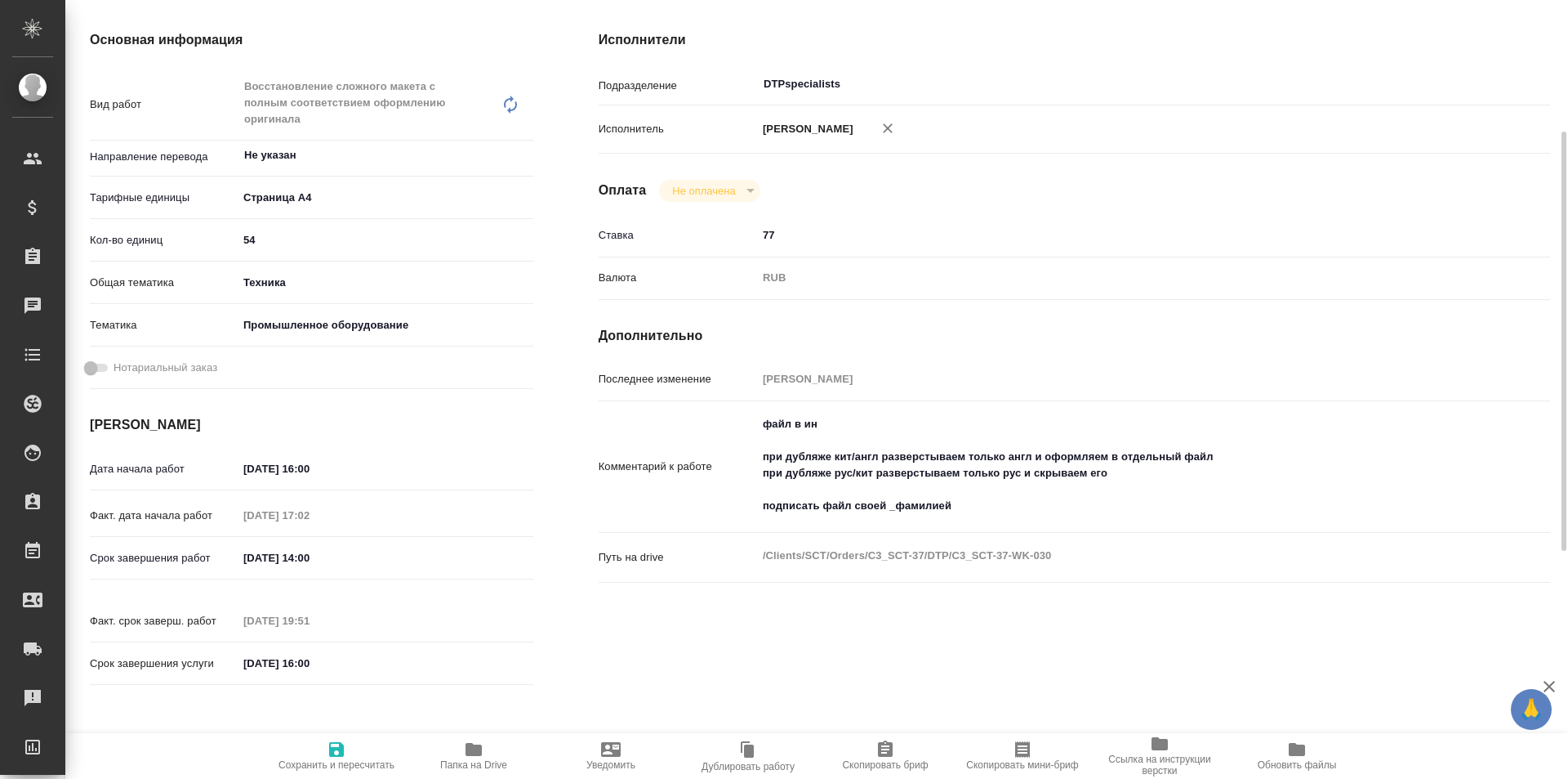
click at [473, 751] on icon "button" at bounding box center [473, 749] width 17 height 13
